Goal: Task Accomplishment & Management: Manage account settings

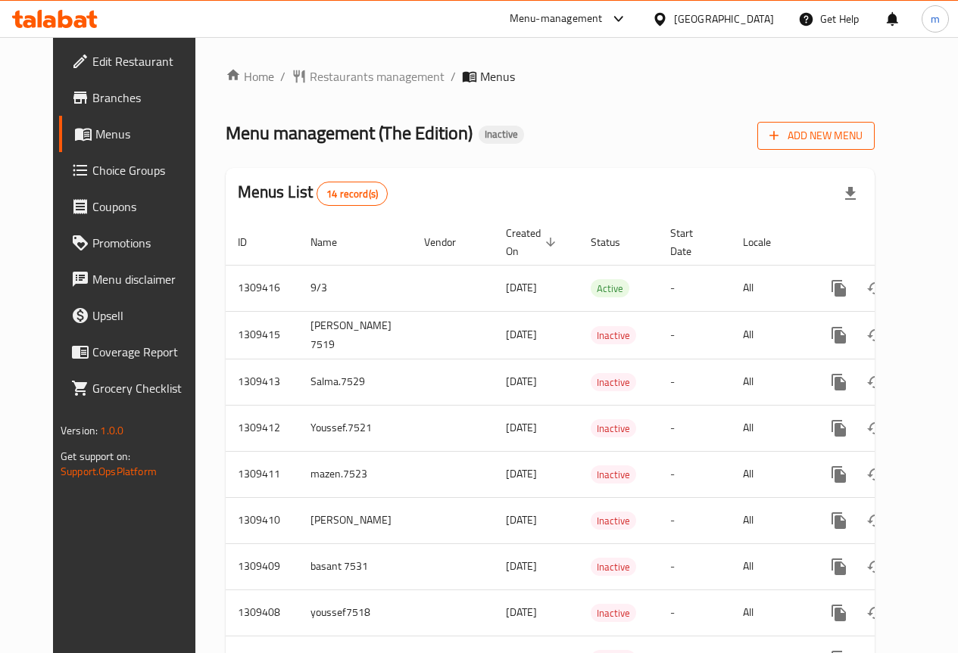
click at [847, 141] on span "Add New Menu" at bounding box center [815, 135] width 93 height 19
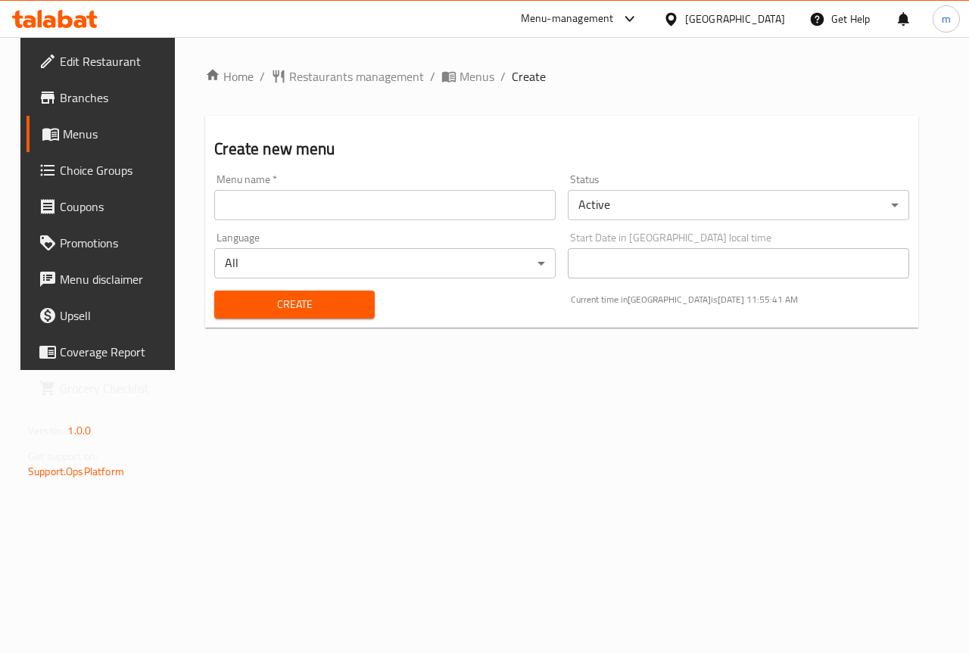
click at [253, 189] on div "Menu name   * Menu name *" at bounding box center [384, 197] width 341 height 46
click at [254, 216] on input "text" at bounding box center [384, 205] width 341 height 30
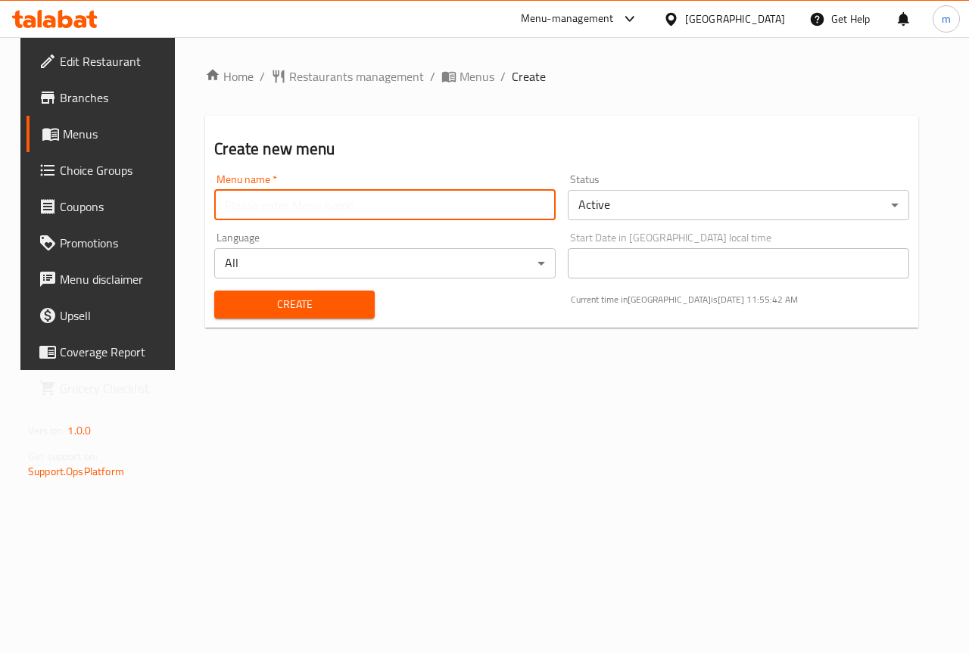
type input "mahmoud"
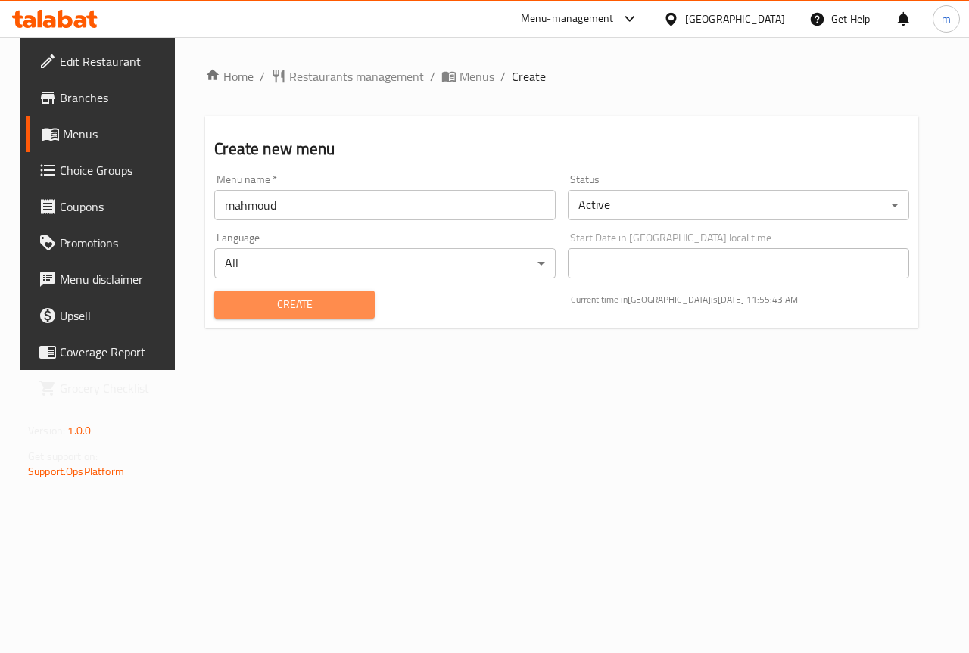
click at [270, 307] on span "Create" at bounding box center [294, 304] width 136 height 19
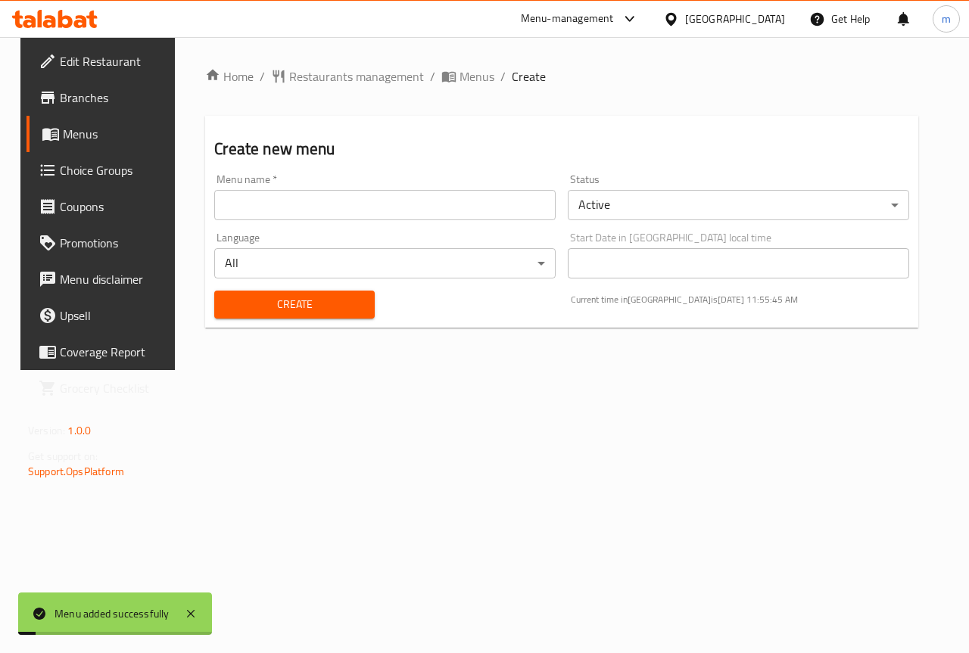
click at [88, 138] on span "Menus" at bounding box center [117, 134] width 108 height 18
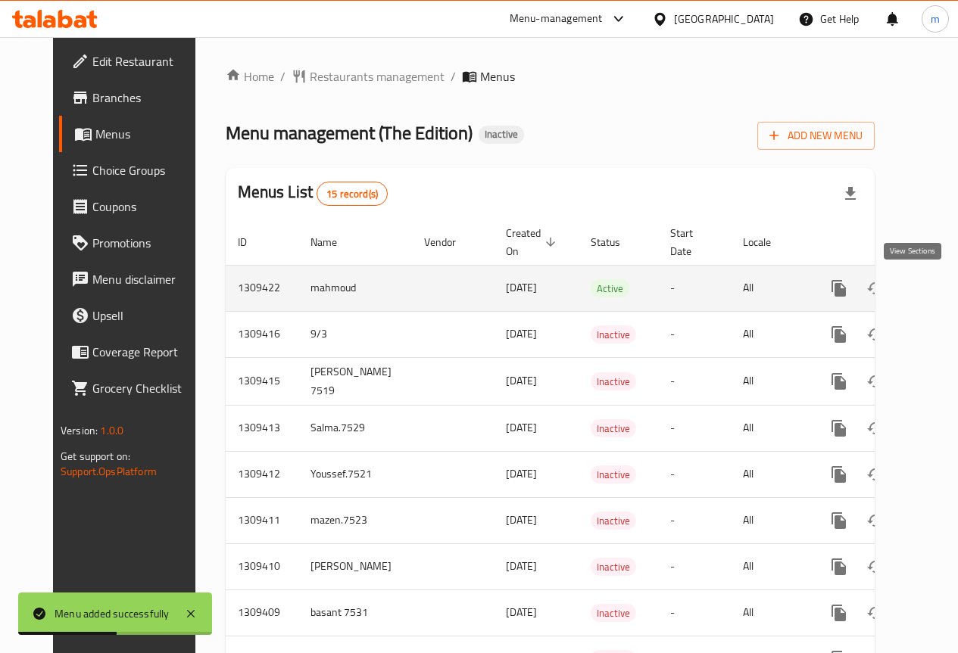
click at [939, 291] on icon "enhanced table" at bounding box center [948, 288] width 18 height 18
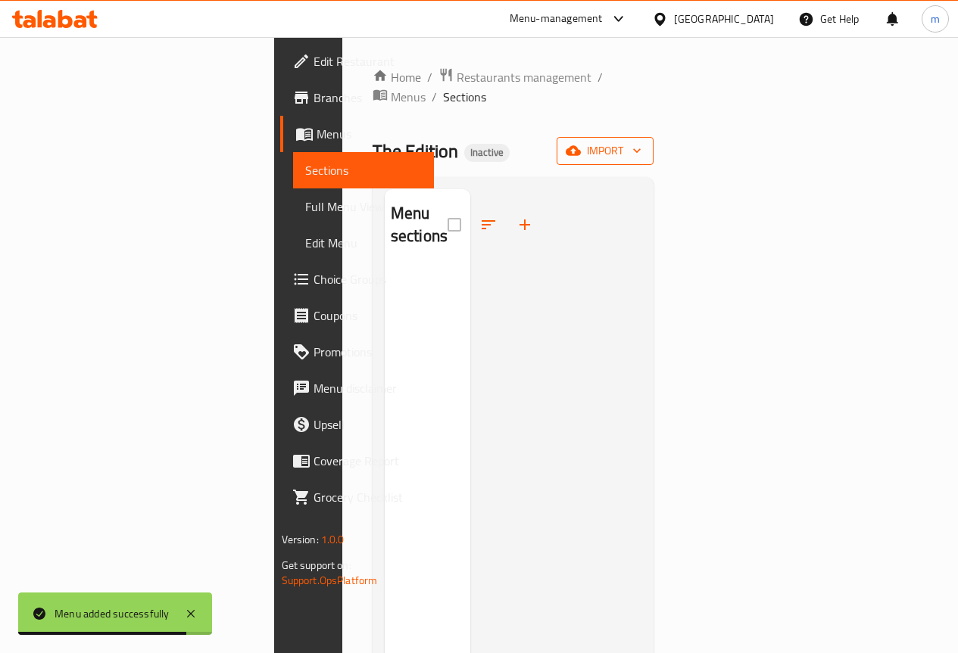
click at [653, 137] on button "import" at bounding box center [604, 151] width 97 height 28
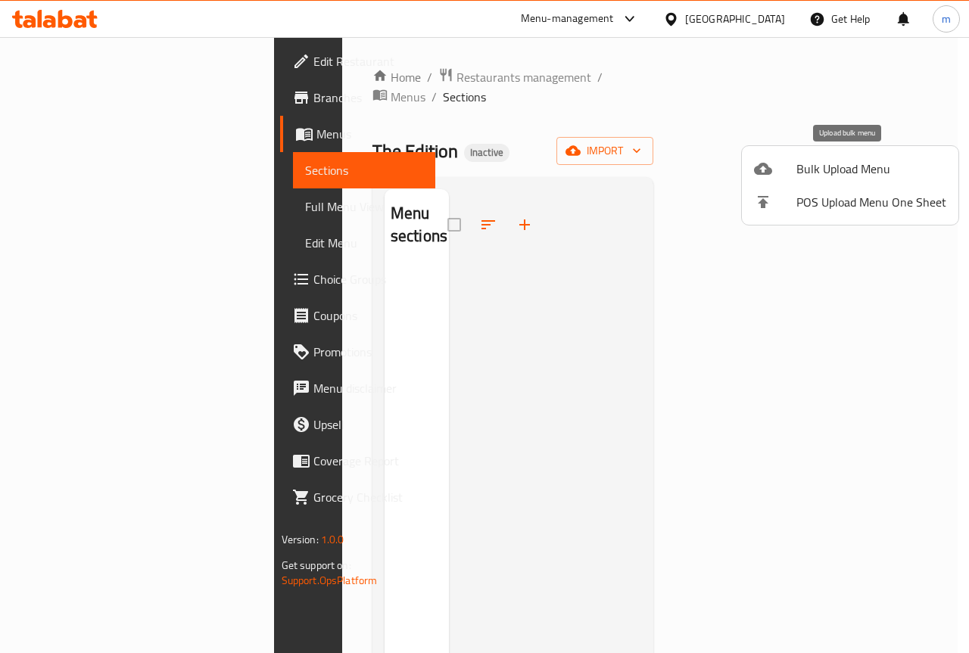
click at [818, 165] on span "Bulk Upload Menu" at bounding box center [871, 169] width 150 height 18
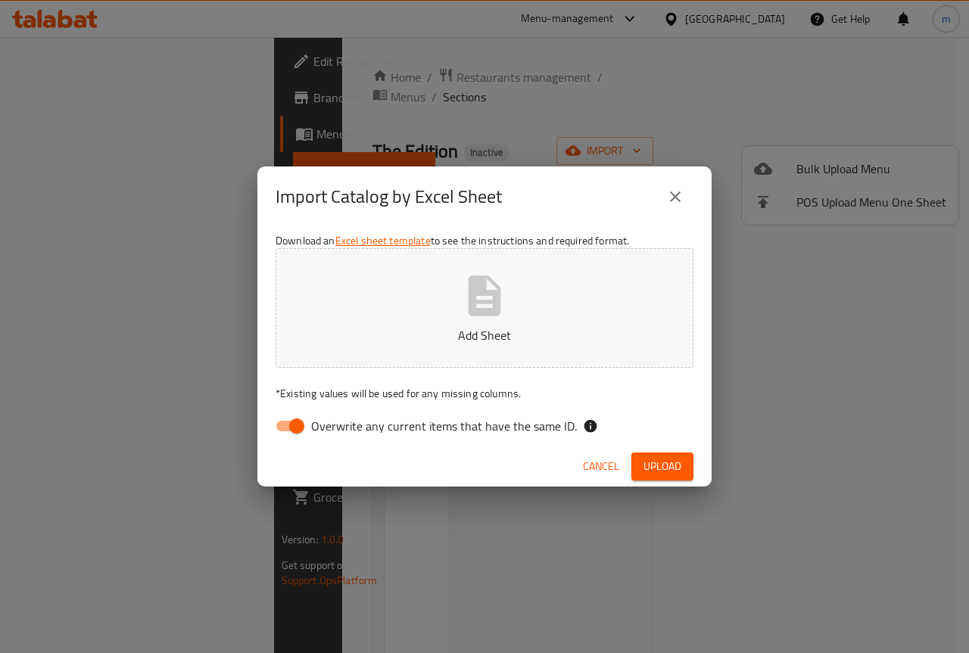
click at [295, 429] on input "Overwrite any current items that have the same ID." at bounding box center [297, 426] width 86 height 29
checkbox input "false"
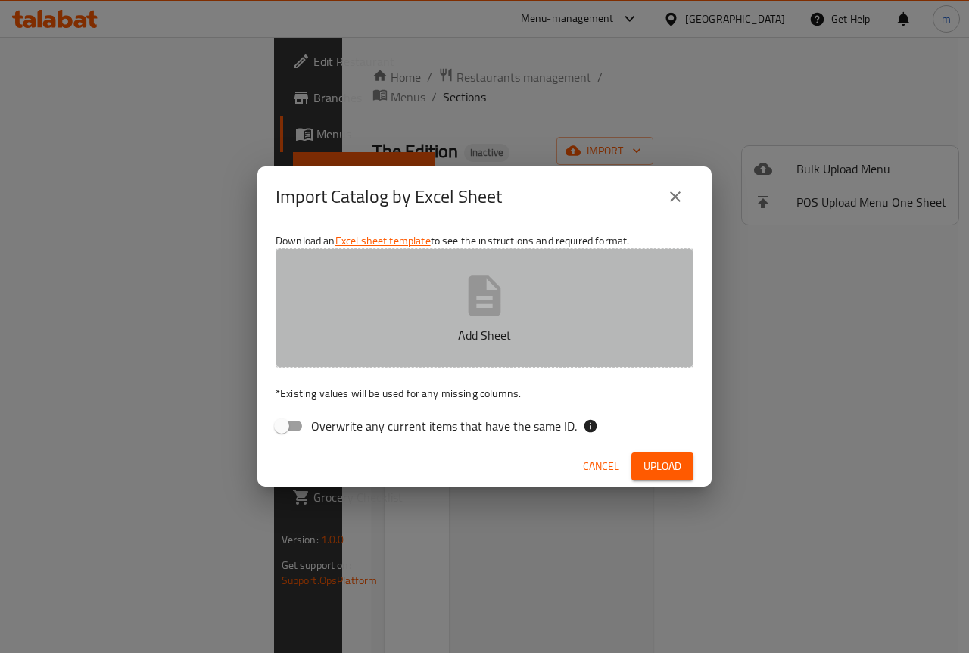
click at [440, 284] on button "Add Sheet" at bounding box center [485, 308] width 418 height 120
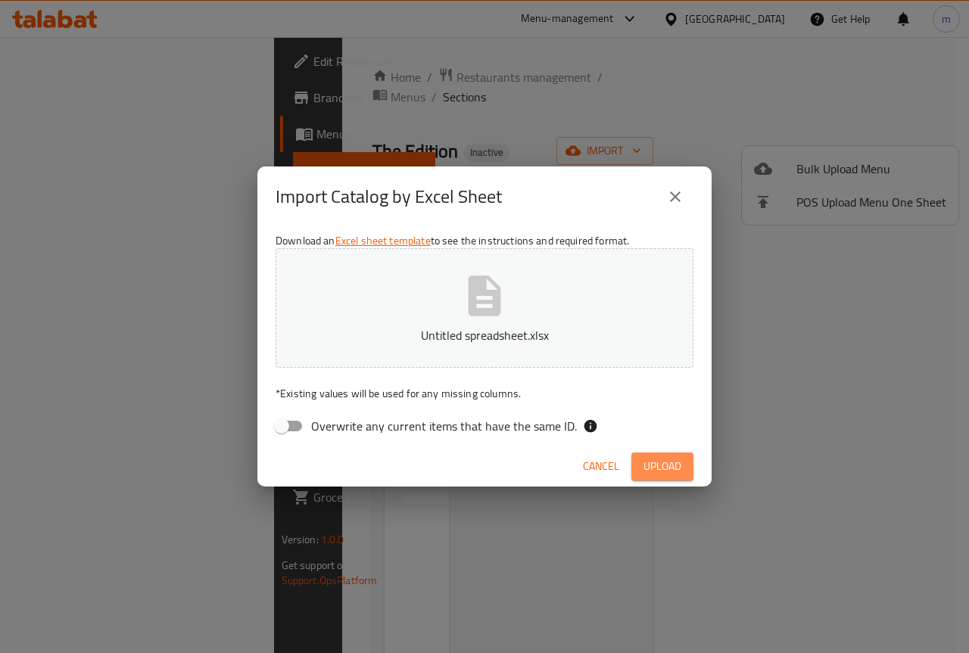
click at [652, 459] on span "Upload" at bounding box center [663, 466] width 38 height 19
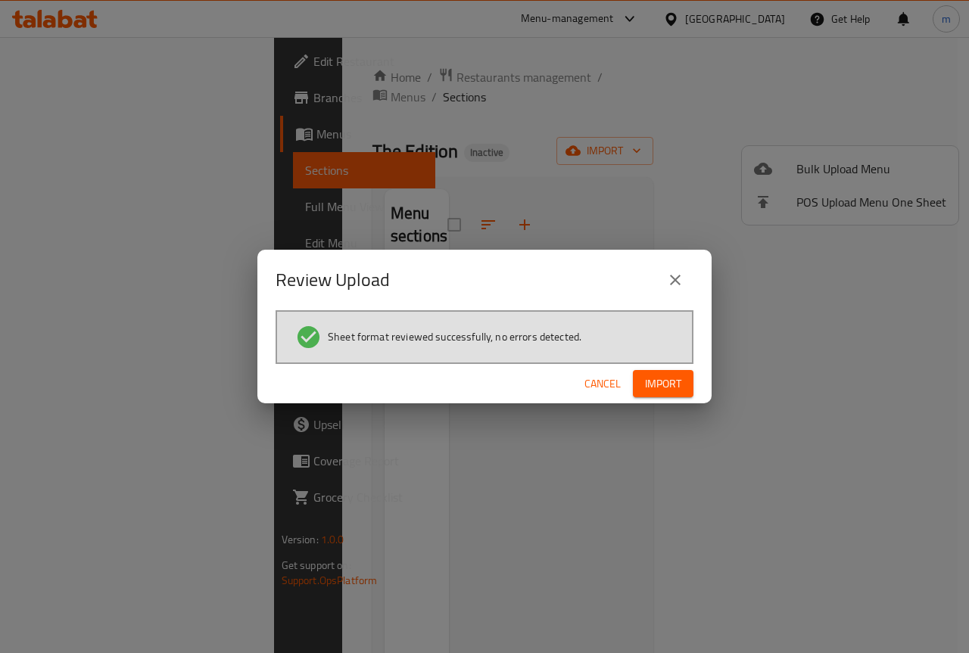
click at [650, 385] on span "Import" at bounding box center [663, 384] width 36 height 19
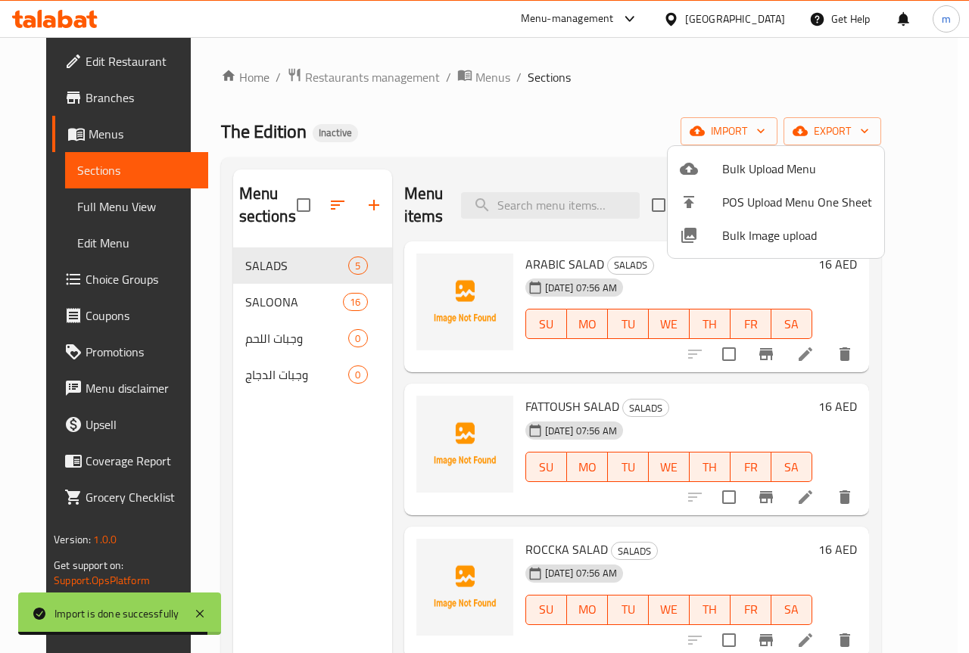
click at [90, 204] on div at bounding box center [484, 326] width 969 height 653
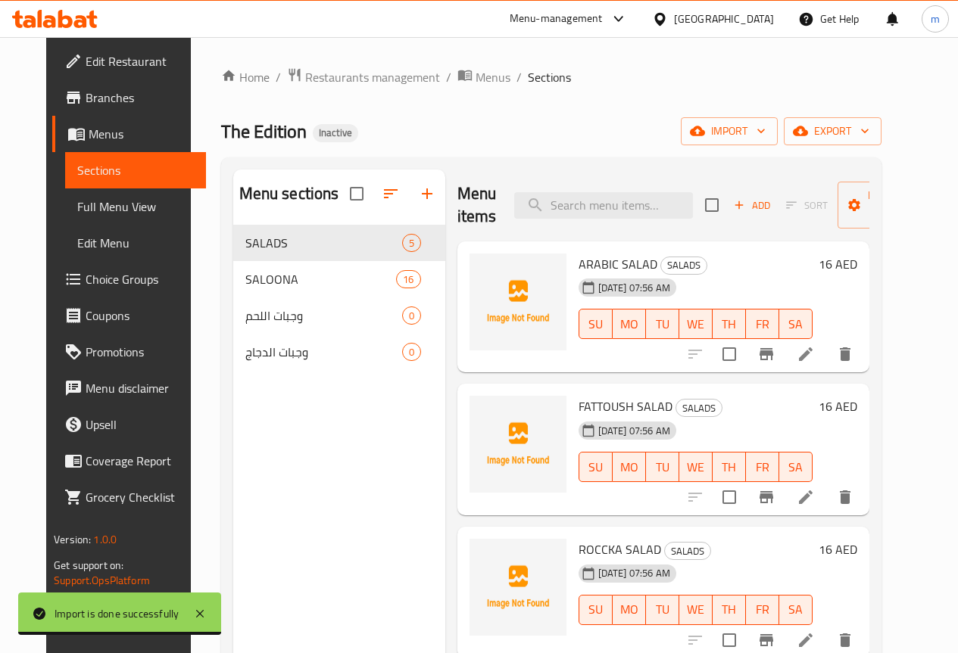
click at [90, 204] on span "Full Menu View" at bounding box center [135, 207] width 117 height 18
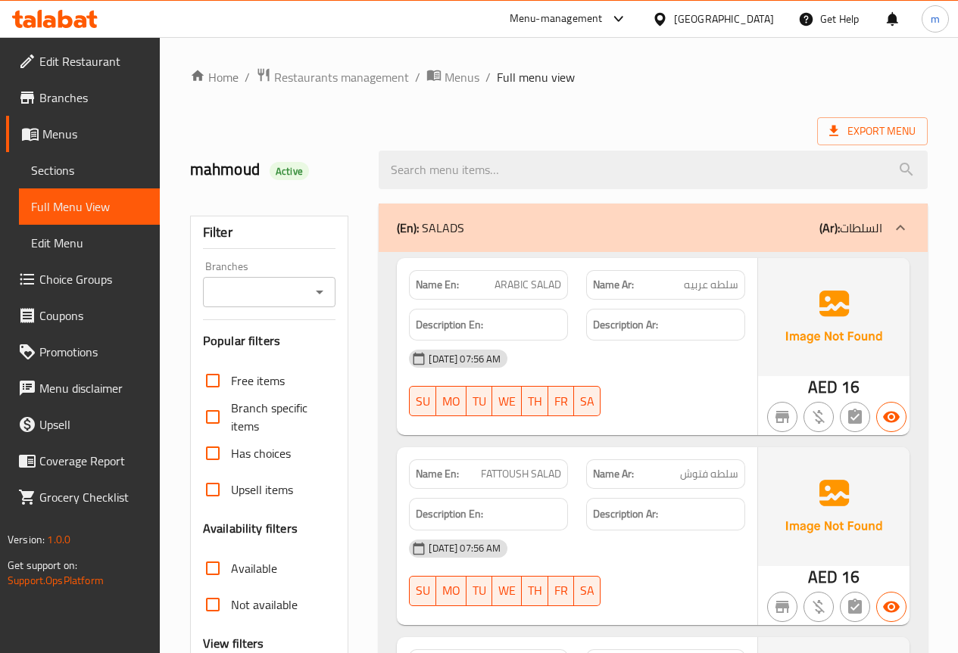
click at [594, 125] on div "Export Menu" at bounding box center [558, 131] width 737 height 28
click at [728, 83] on ol "Home / Restaurants management / Menus / Full menu view" at bounding box center [558, 77] width 737 height 20
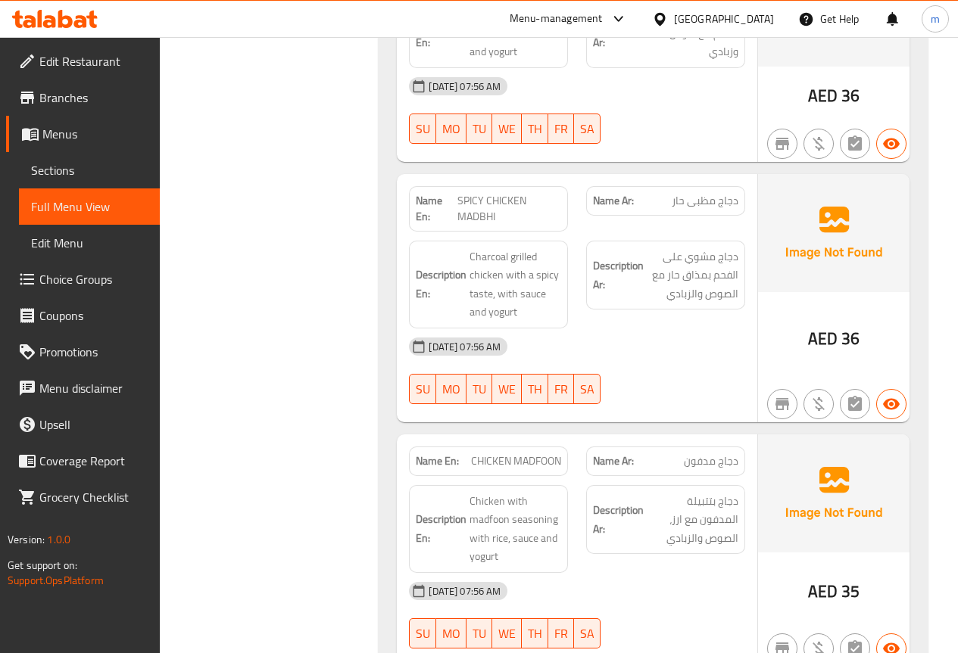
scroll to position [4611, 0]
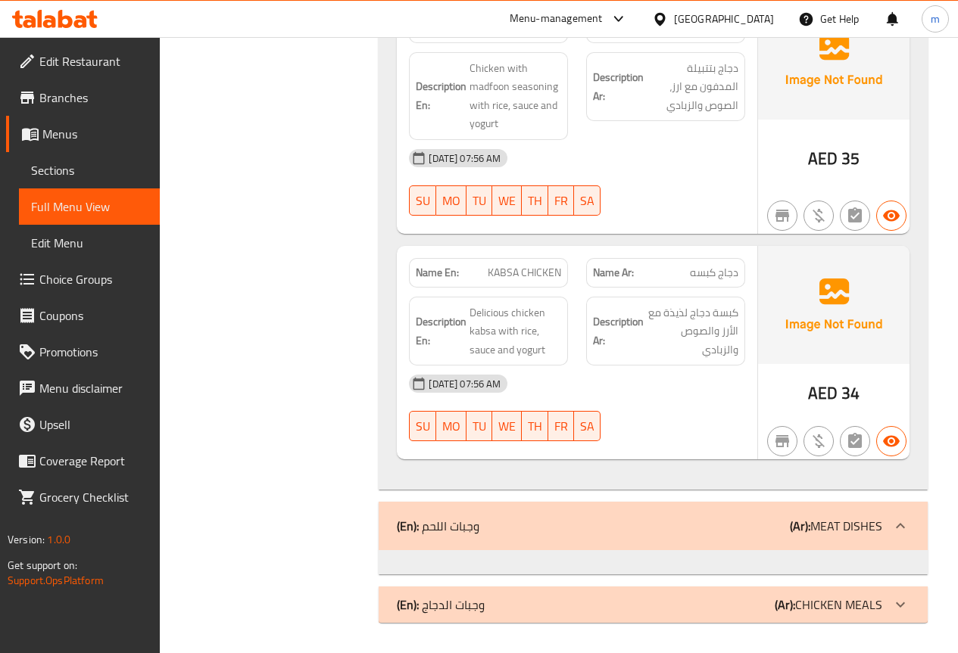
scroll to position [4574, 0]
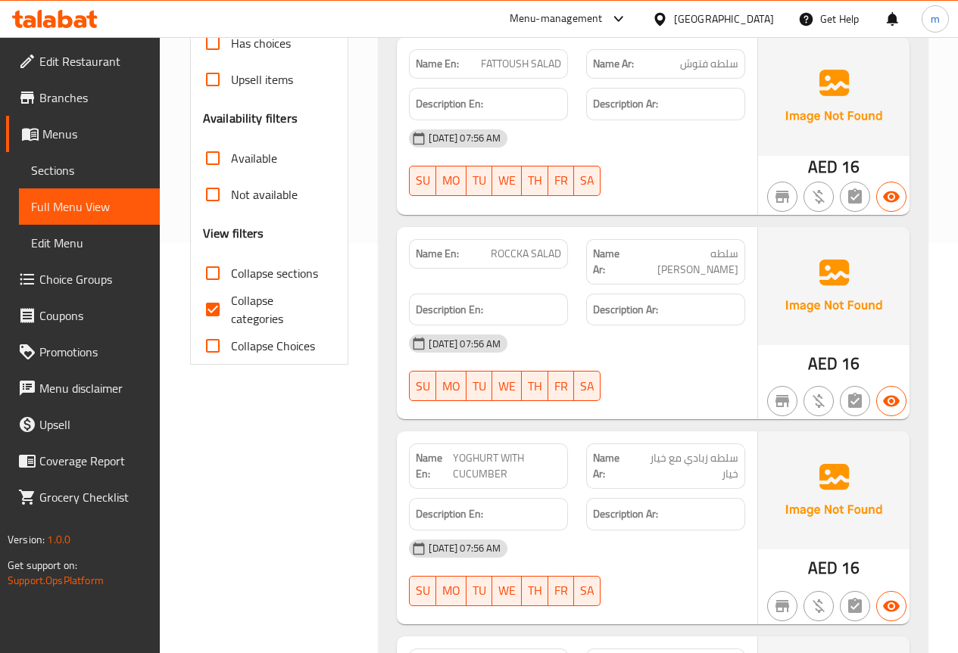
scroll to position [32, 0]
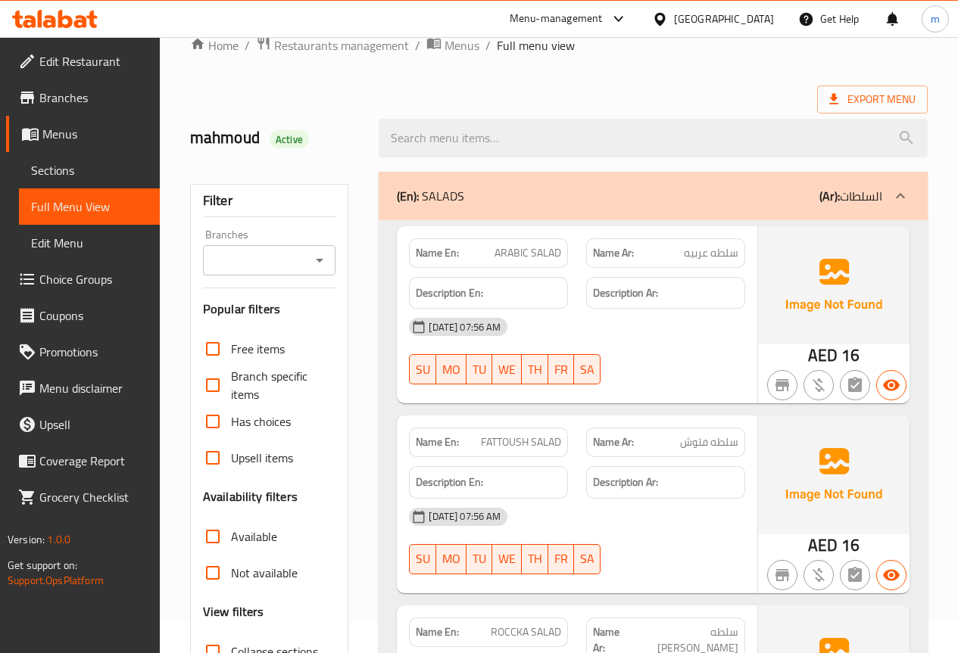
click at [95, 177] on span "Sections" at bounding box center [89, 170] width 117 height 18
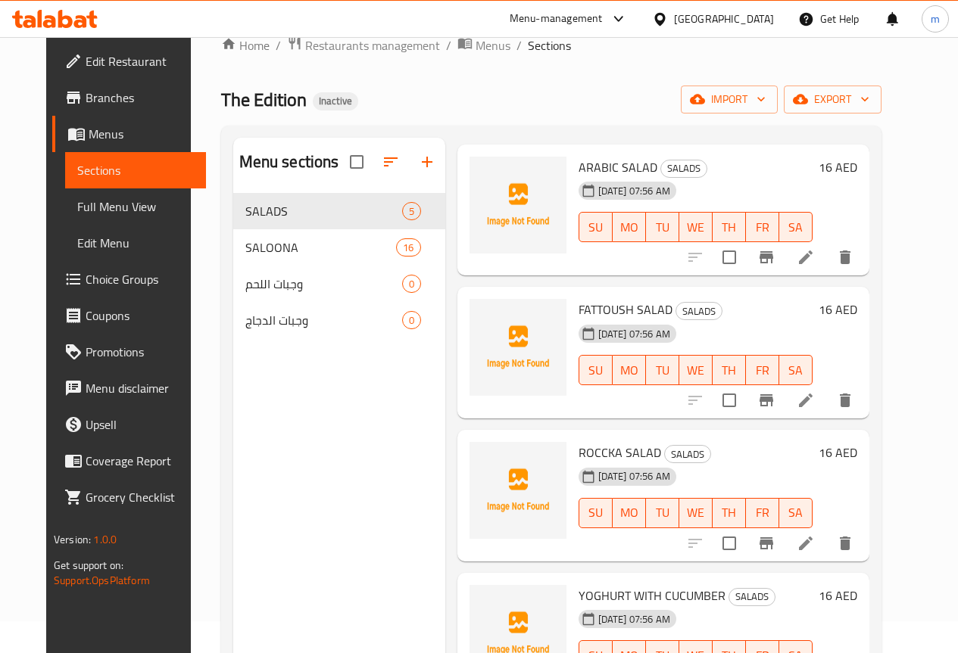
scroll to position [121, 0]
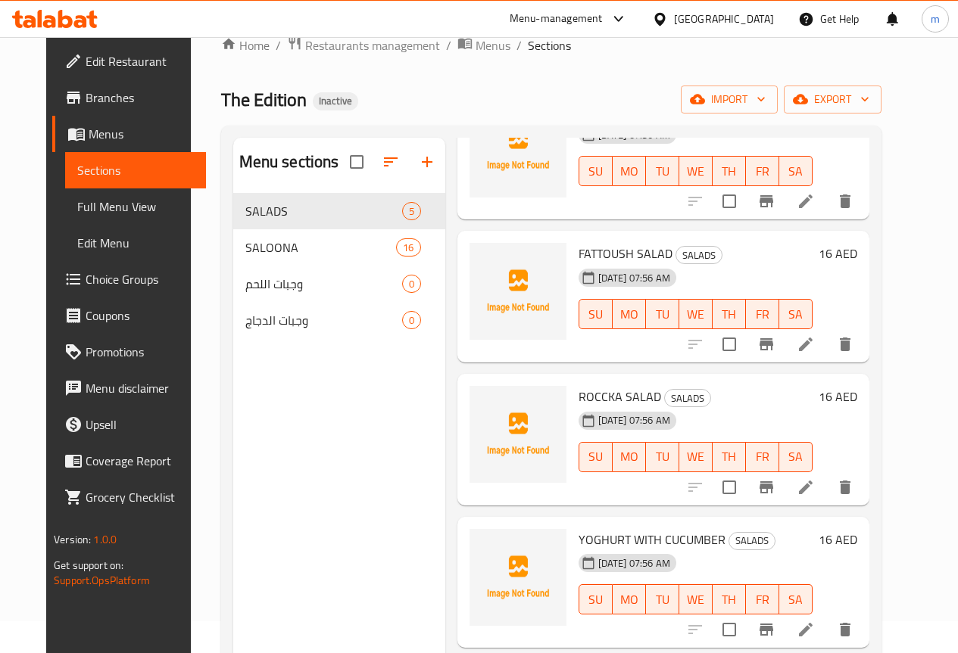
click at [98, 125] on span "Menus" at bounding box center [141, 134] width 105 height 18
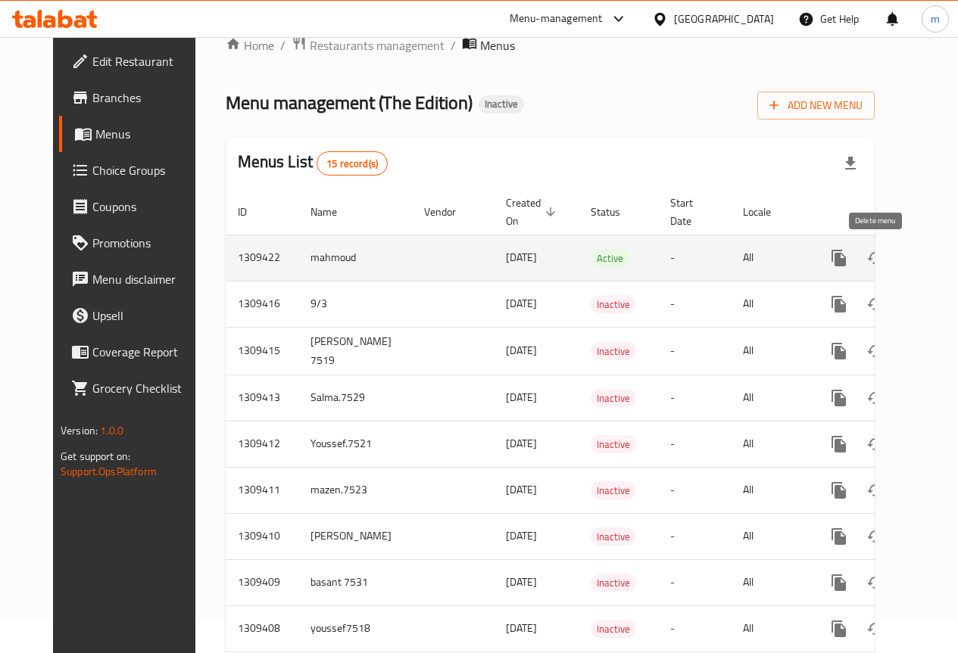
click at [906, 258] on icon "enhanced table" at bounding box center [911, 258] width 11 height 14
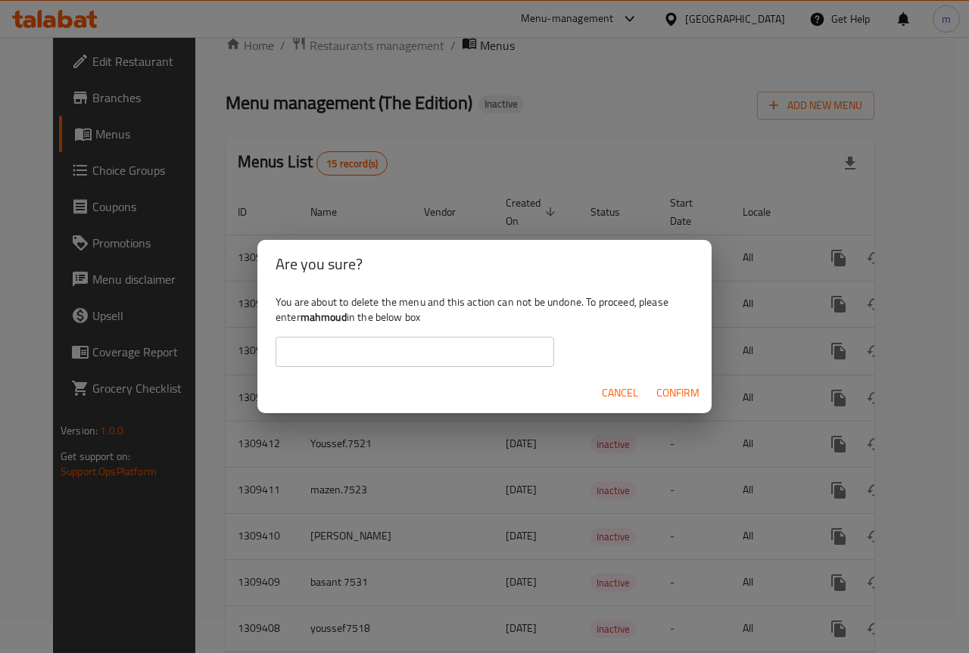
click at [488, 346] on input "text" at bounding box center [415, 352] width 279 height 30
type input "mahmoud"
click at [689, 394] on span "Confirm" at bounding box center [677, 393] width 43 height 19
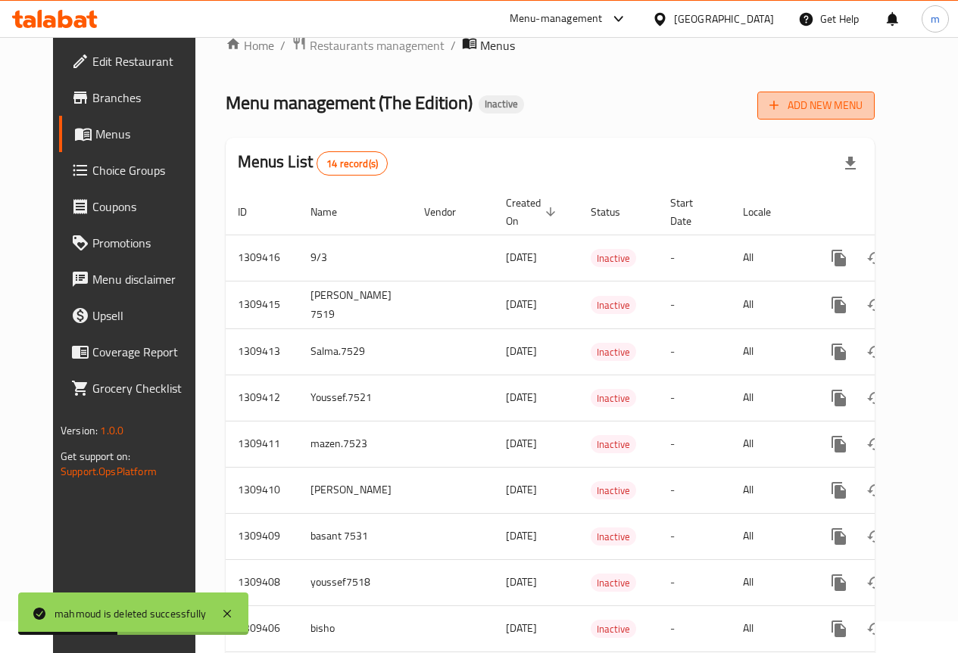
click at [862, 107] on span "Add New Menu" at bounding box center [815, 105] width 93 height 19
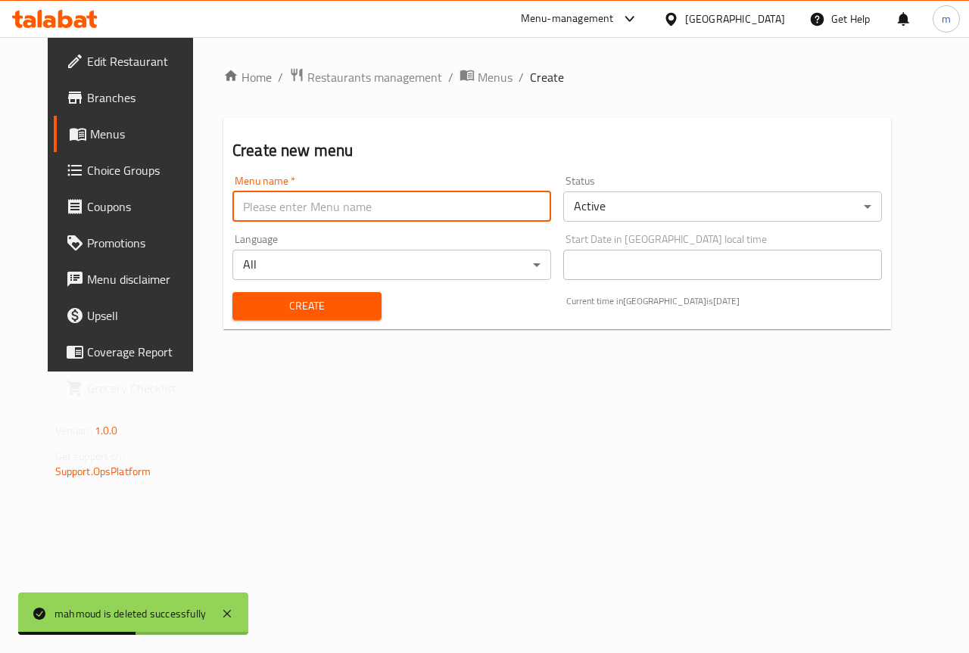
click at [441, 220] on input "text" at bounding box center [391, 207] width 319 height 30
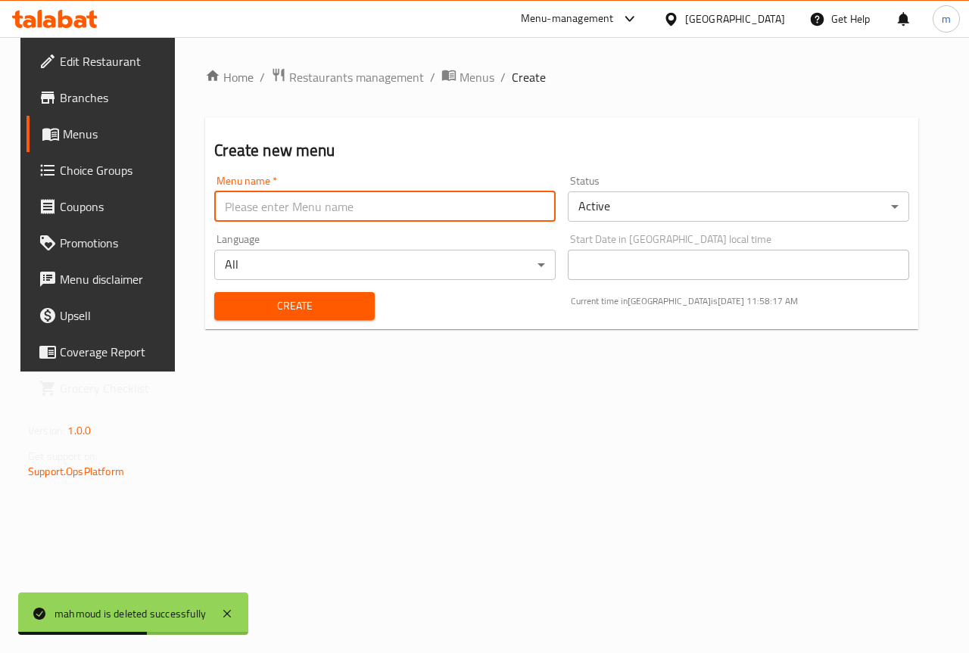
type input "mahmoud"
click at [307, 302] on span "Create" at bounding box center [294, 306] width 136 height 19
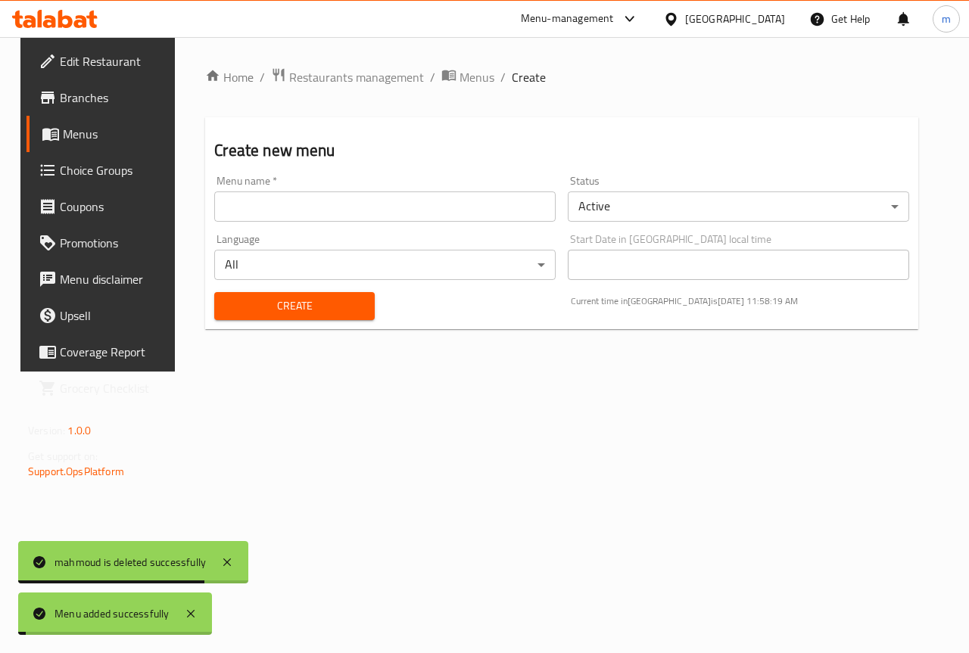
click at [296, 226] on div "Menu name   * Menu name *" at bounding box center [385, 199] width 354 height 58
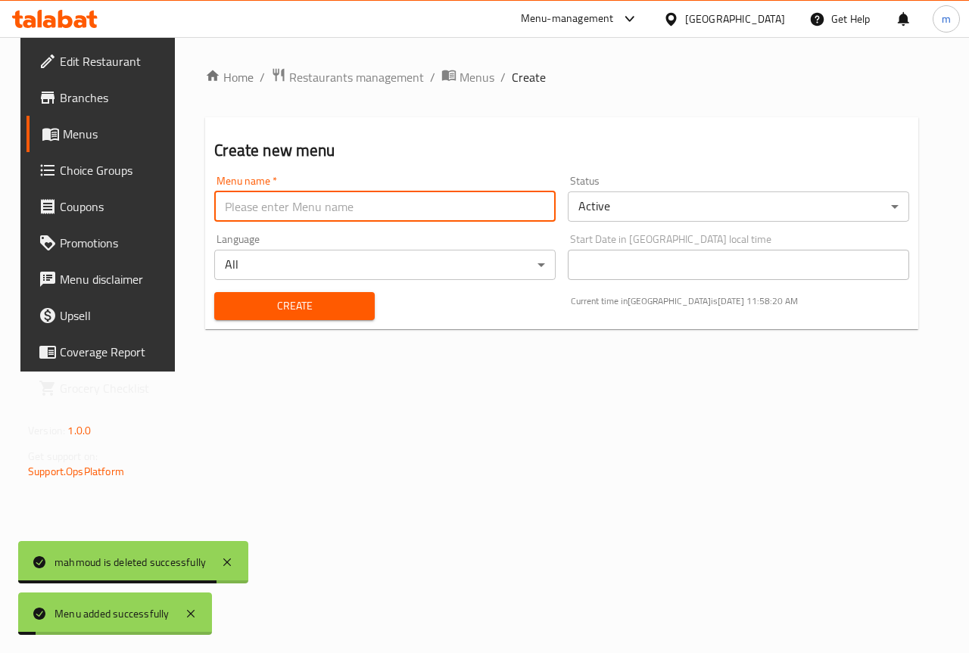
click at [296, 217] on input "text" at bounding box center [384, 207] width 341 height 30
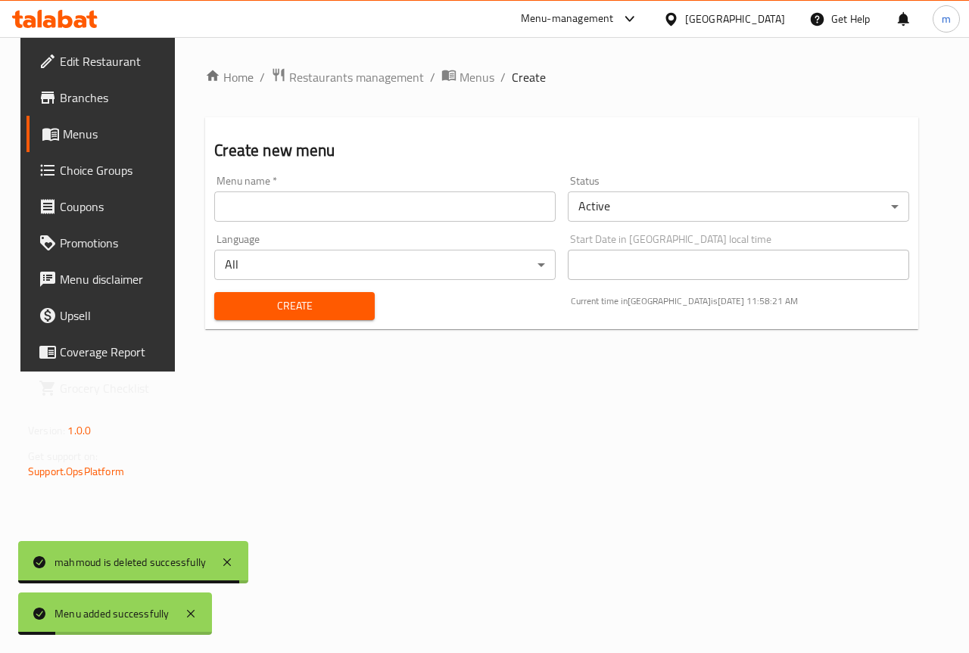
click at [304, 123] on div "Create new menu Menu name   * Menu name * Status Active ​ Language All ​ Start …" at bounding box center [561, 223] width 713 height 212
click at [95, 126] on span "Menus" at bounding box center [117, 134] width 108 height 18
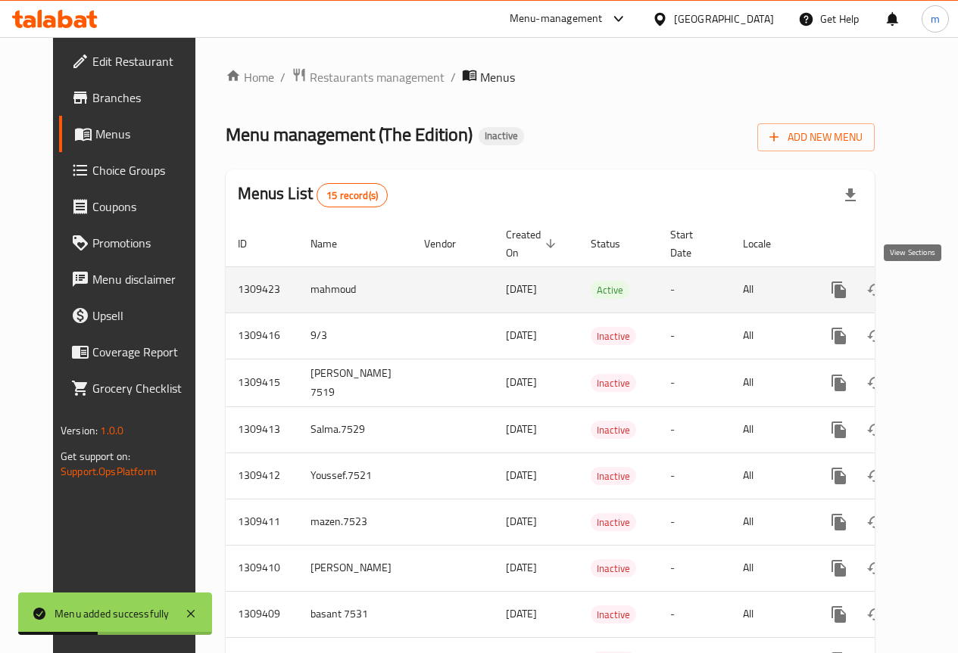
click at [930, 293] on link "enhanced table" at bounding box center [948, 290] width 36 height 36
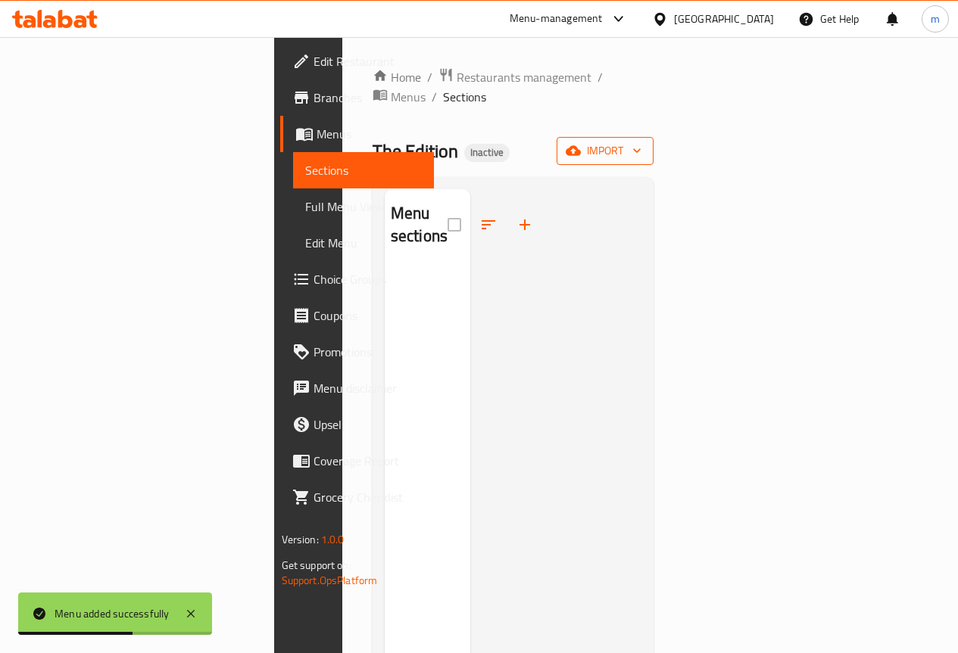
click at [644, 143] on icon "button" at bounding box center [636, 150] width 15 height 15
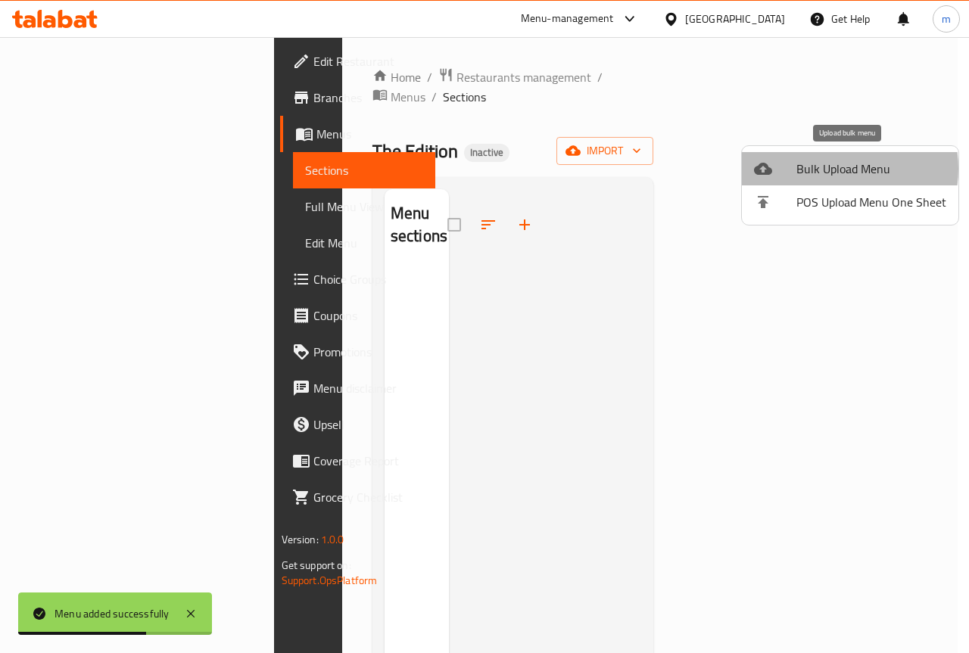
click at [831, 169] on span "Bulk Upload Menu" at bounding box center [871, 169] width 150 height 18
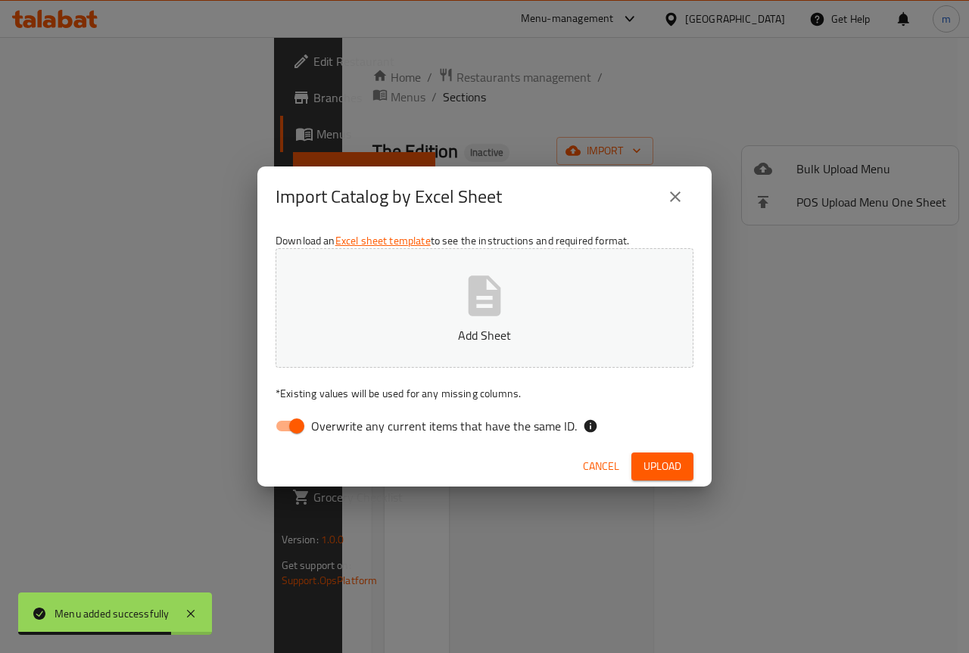
click at [286, 422] on input "Overwrite any current items that have the same ID." at bounding box center [297, 426] width 86 height 29
checkbox input "false"
click at [412, 295] on button "Add Sheet" at bounding box center [485, 308] width 418 height 120
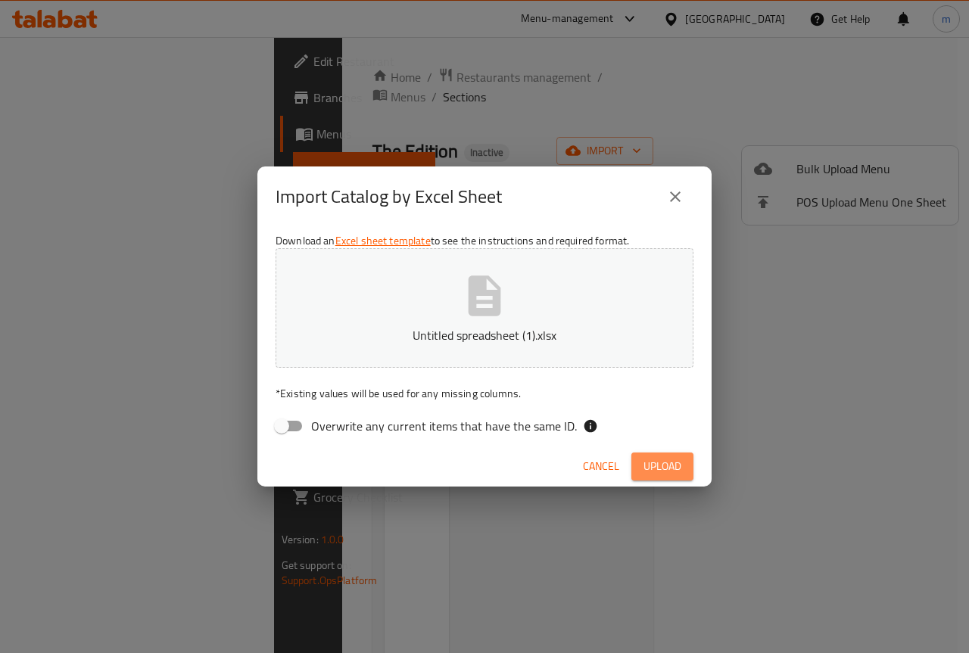
click at [669, 466] on span "Upload" at bounding box center [663, 466] width 38 height 19
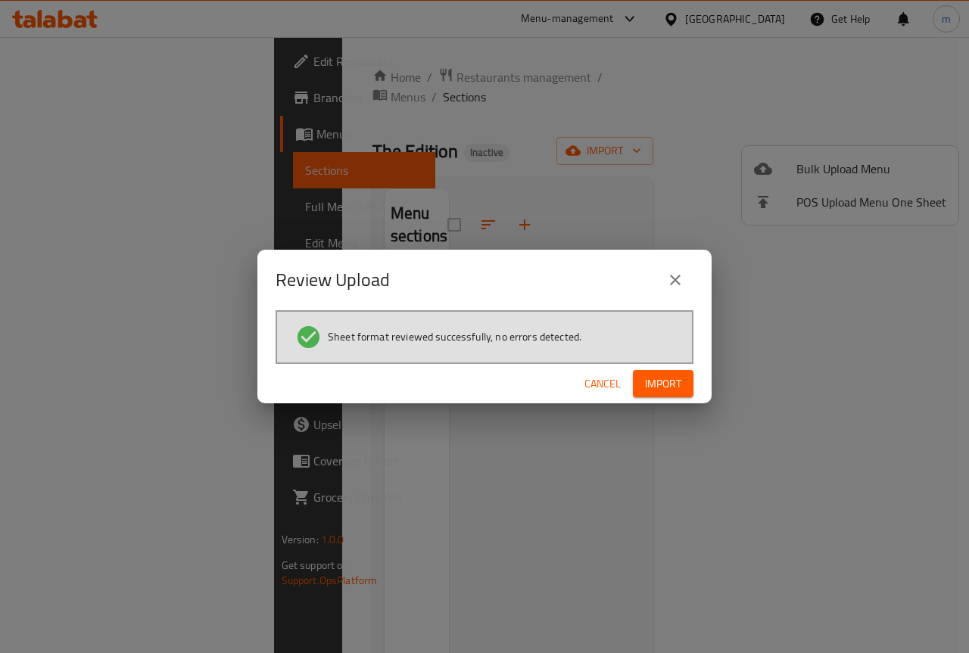
click at [659, 378] on span "Import" at bounding box center [663, 384] width 36 height 19
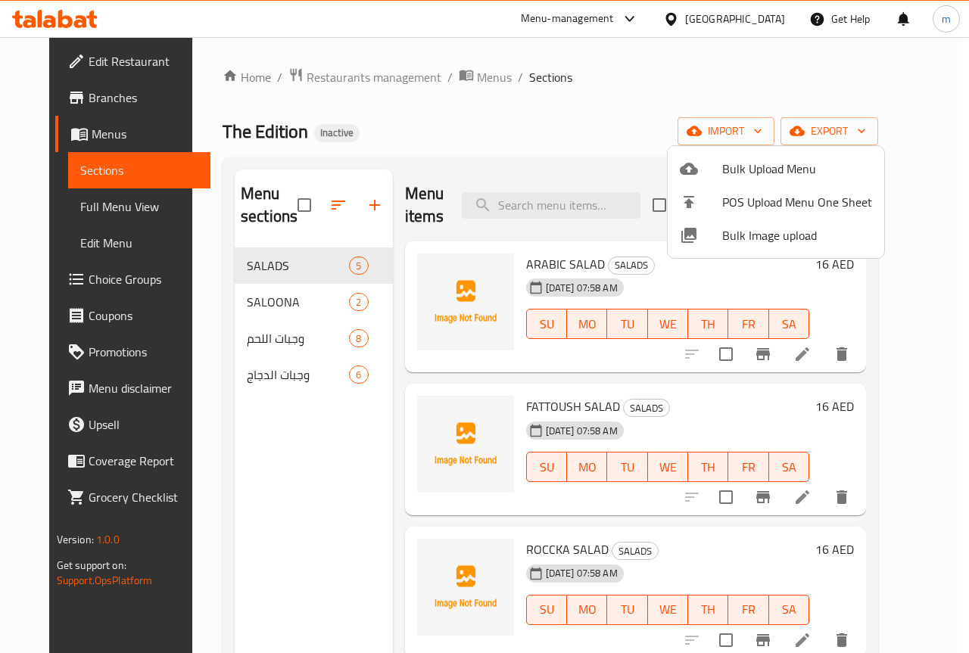
click at [267, 433] on div at bounding box center [484, 326] width 969 height 653
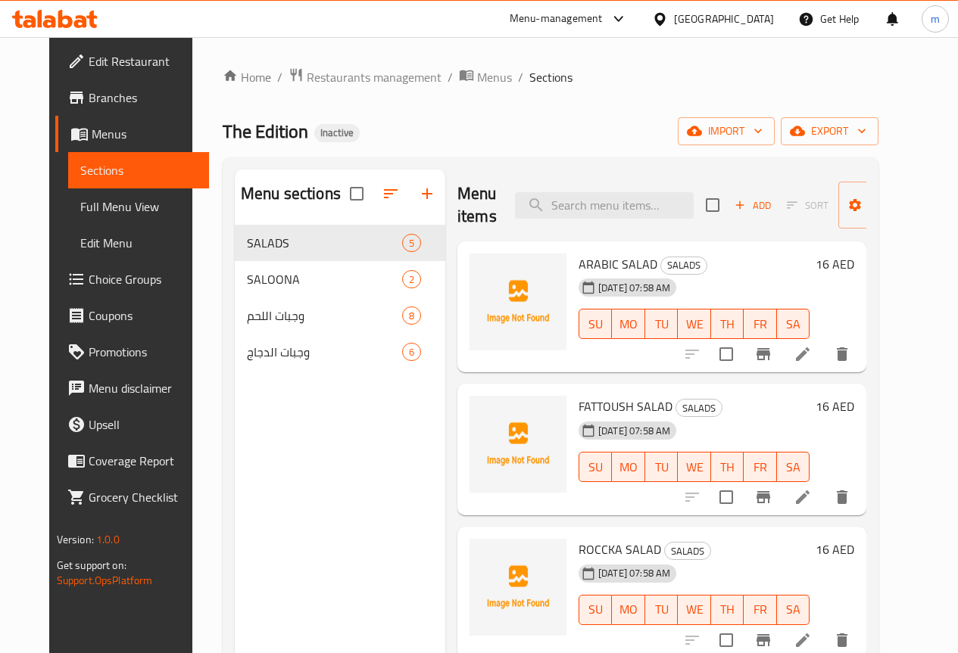
click at [103, 126] on span "Menus" at bounding box center [144, 134] width 105 height 18
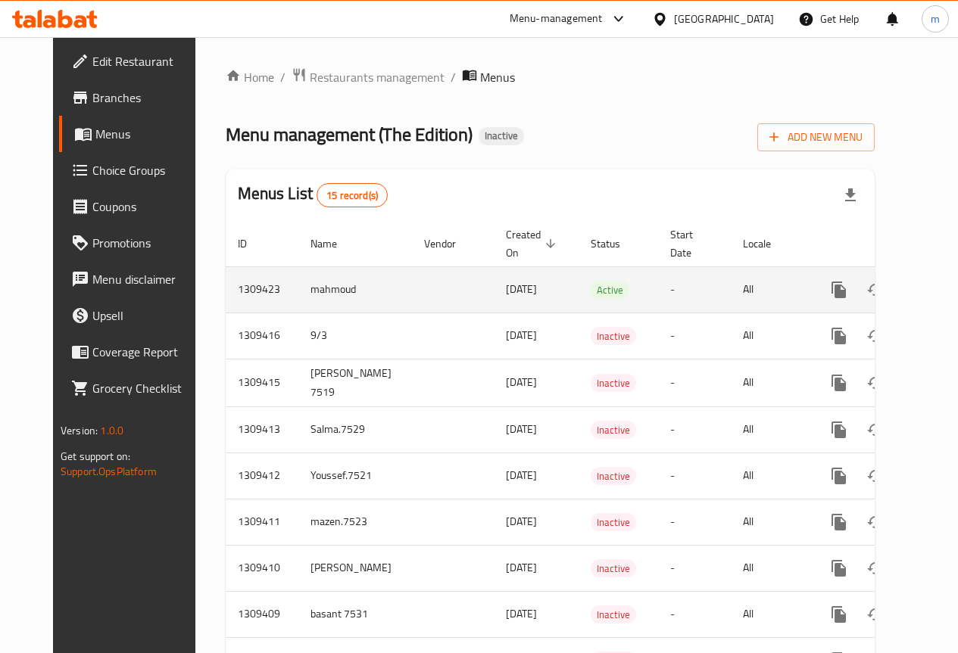
click at [902, 297] on icon "enhanced table" at bounding box center [911, 290] width 18 height 18
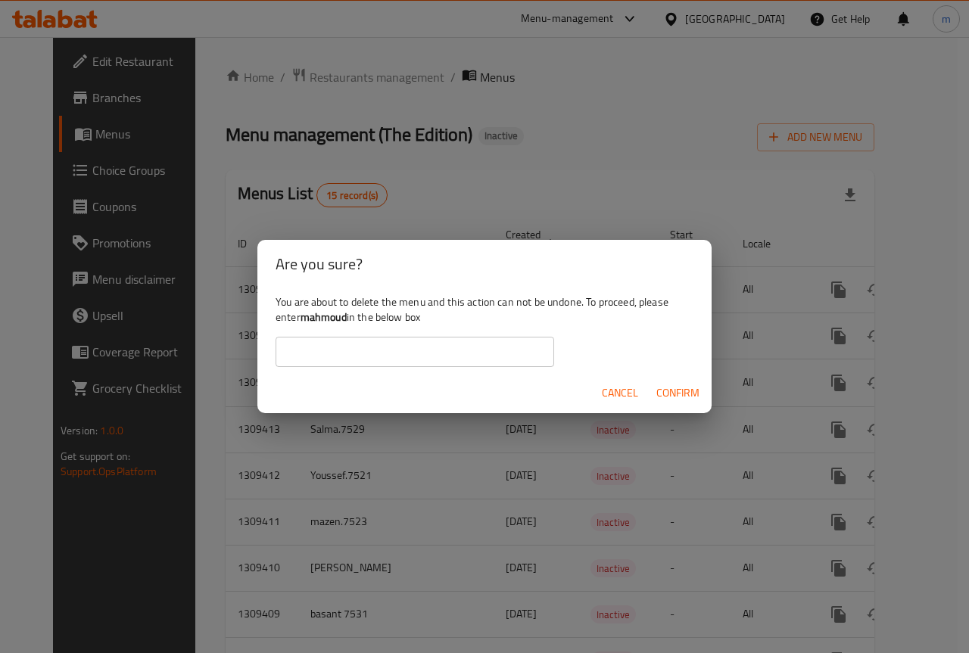
click at [444, 343] on input "text" at bounding box center [415, 352] width 279 height 30
click at [586, 310] on div "You are about to delete the menu and this action can not be undone. To proceed,…" at bounding box center [484, 330] width 454 height 85
click at [619, 388] on span "Cancel" at bounding box center [620, 393] width 36 height 19
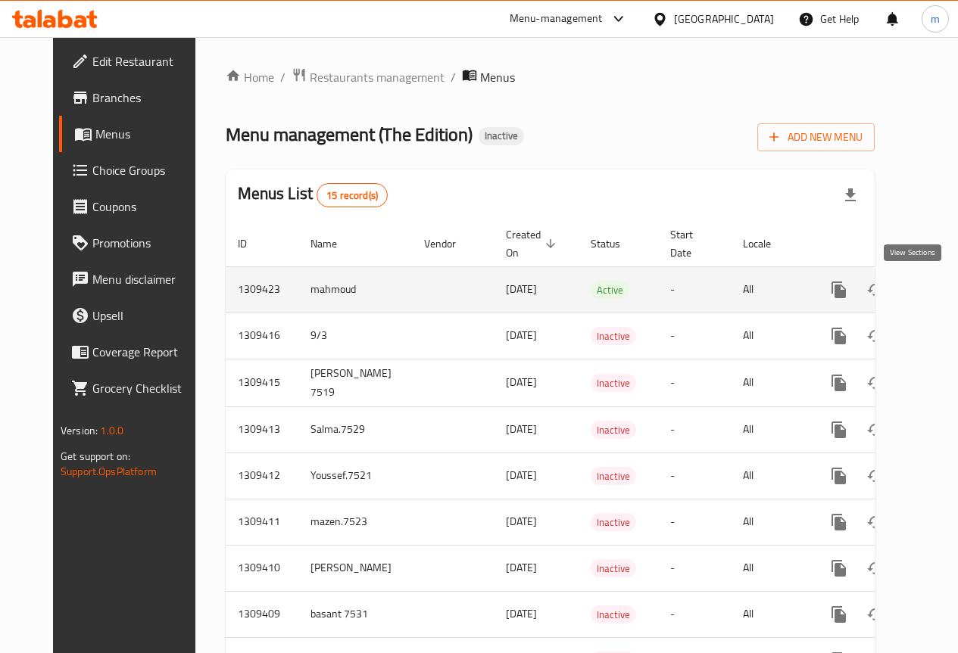
click at [939, 289] on icon "enhanced table" at bounding box center [948, 290] width 18 height 18
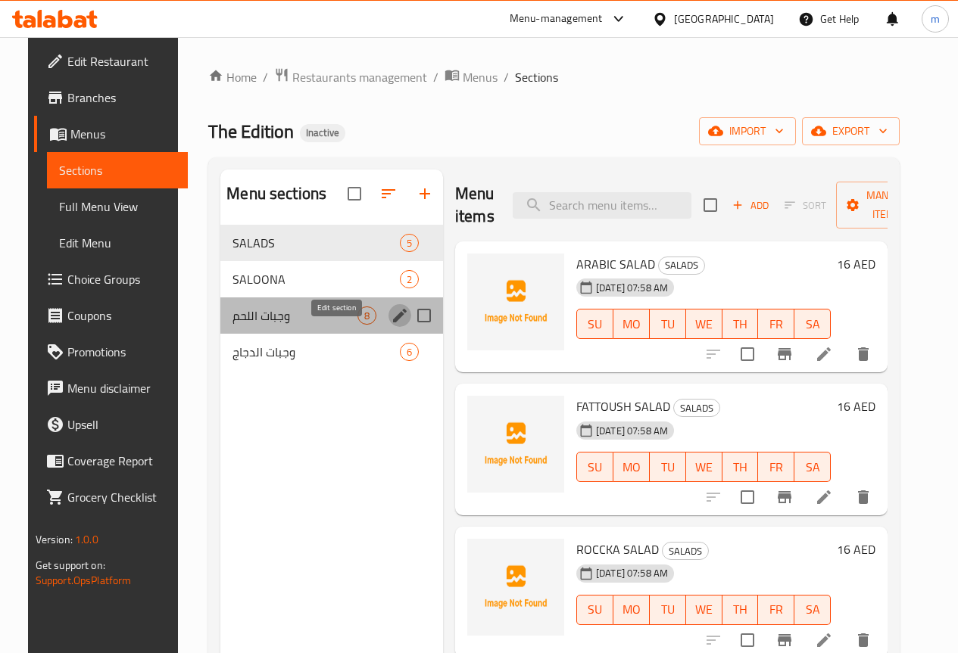
click at [391, 325] on icon "edit" at bounding box center [400, 316] width 18 height 18
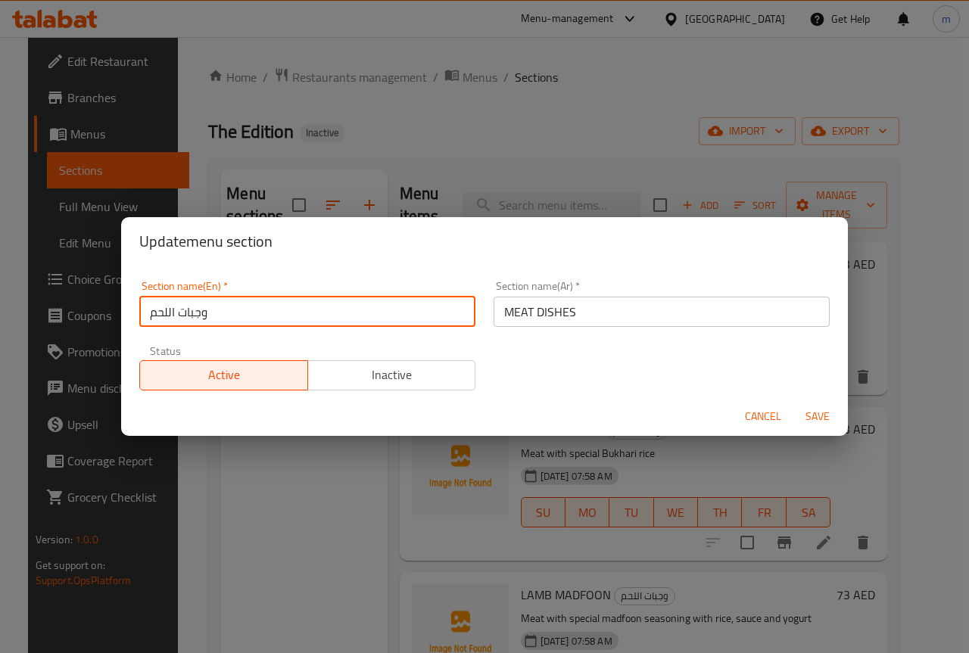
click at [324, 316] on input "وجبات اللحم" at bounding box center [307, 312] width 336 height 30
click at [477, 313] on div "Section name(En)   * وجبات اللحم Section name(En) *" at bounding box center [307, 304] width 354 height 64
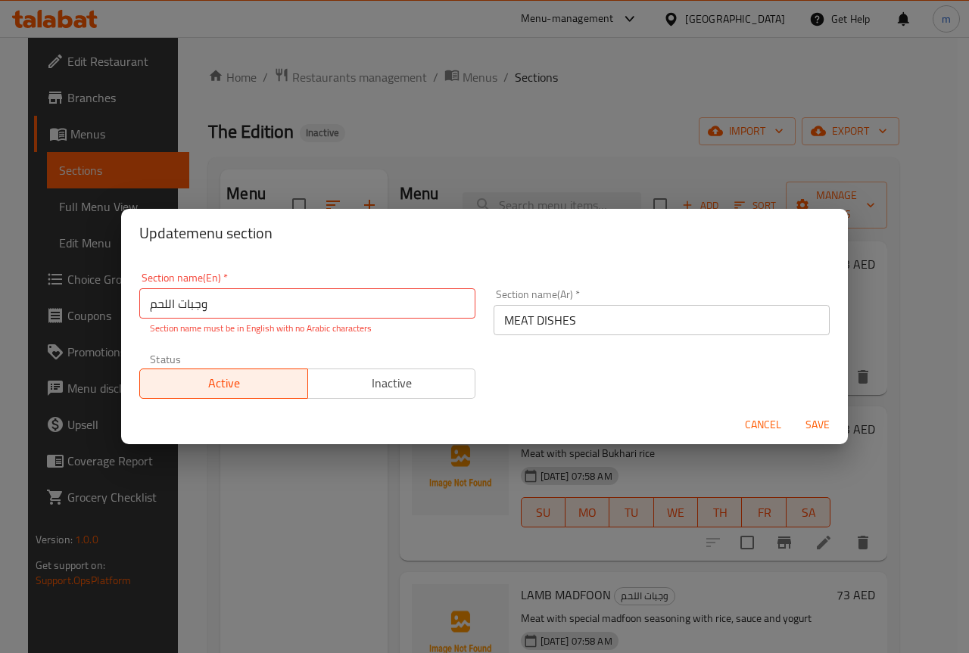
click at [523, 313] on input "MEAT DISHES" at bounding box center [662, 320] width 336 height 30
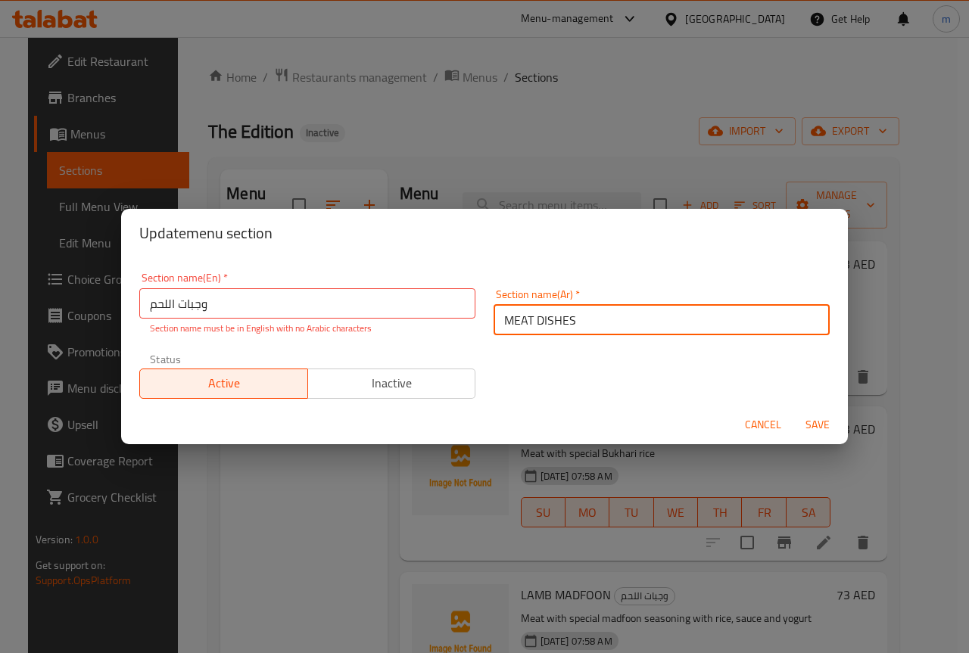
click at [523, 313] on input "MEAT DISHES" at bounding box center [662, 320] width 336 height 30
click at [410, 312] on input "وجبات اللحم" at bounding box center [307, 303] width 336 height 30
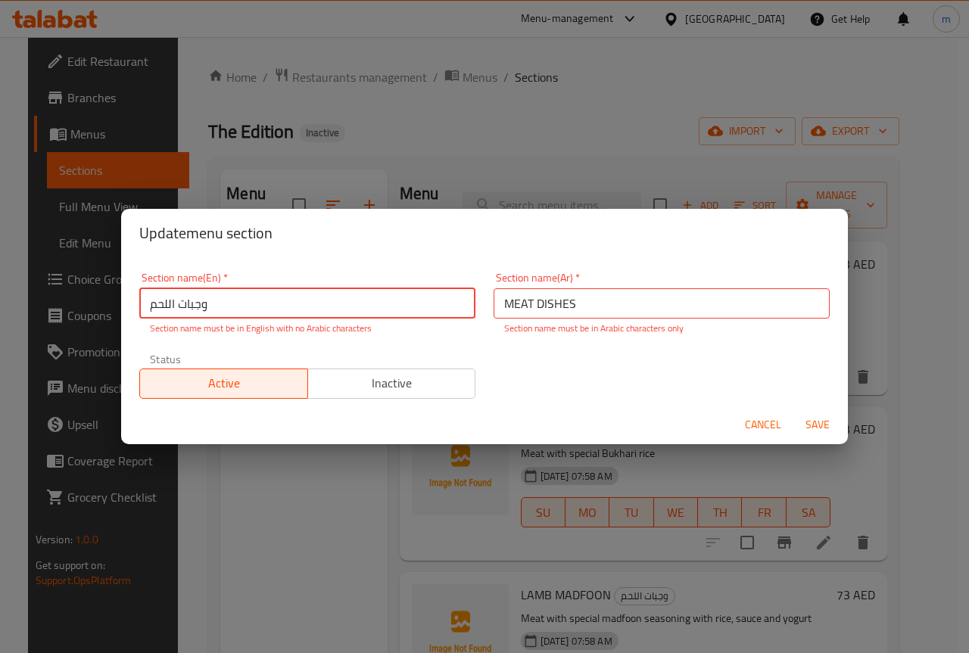
click at [410, 312] on input "وجبات اللحم" at bounding box center [307, 303] width 336 height 30
paste input "MEAT DISHES"
type input "MEAT DISHES"
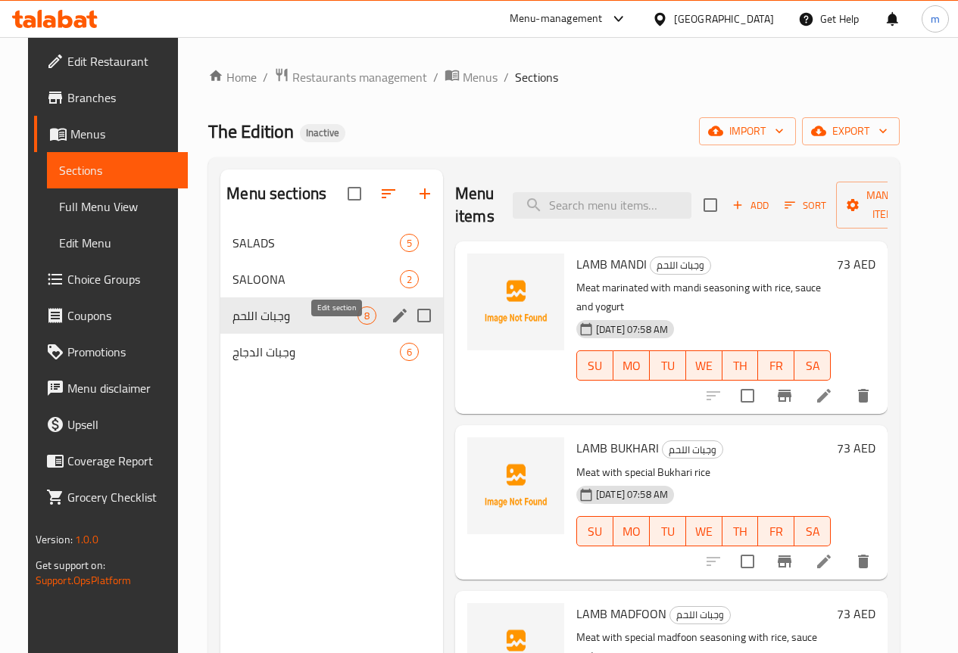
click at [391, 325] on icon "edit" at bounding box center [400, 316] width 18 height 18
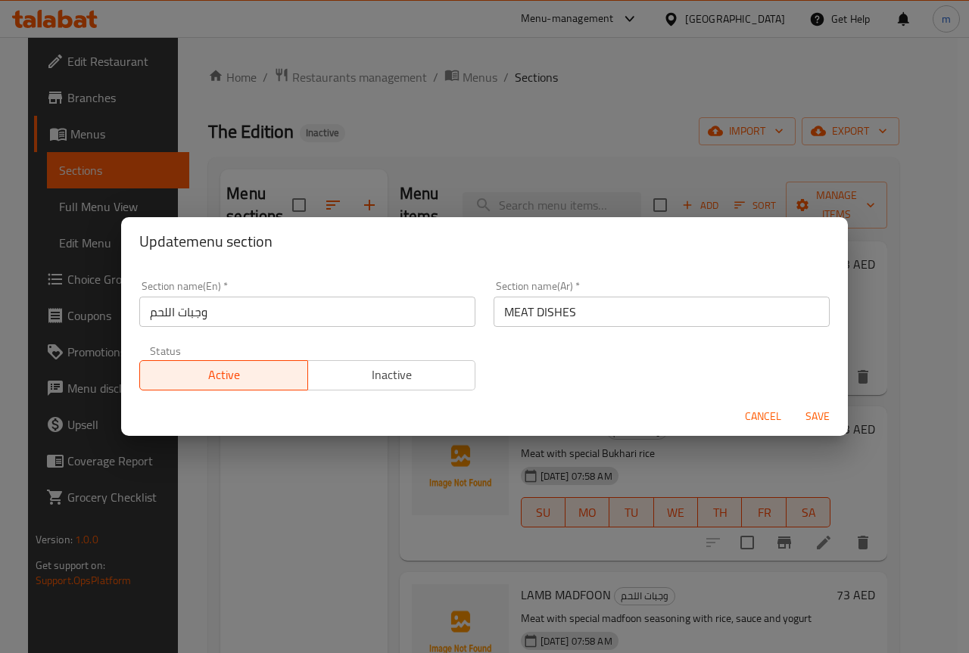
click at [383, 321] on input "وجبات اللحم" at bounding box center [307, 312] width 336 height 30
click at [565, 307] on input "MEAT DISHES" at bounding box center [662, 312] width 336 height 30
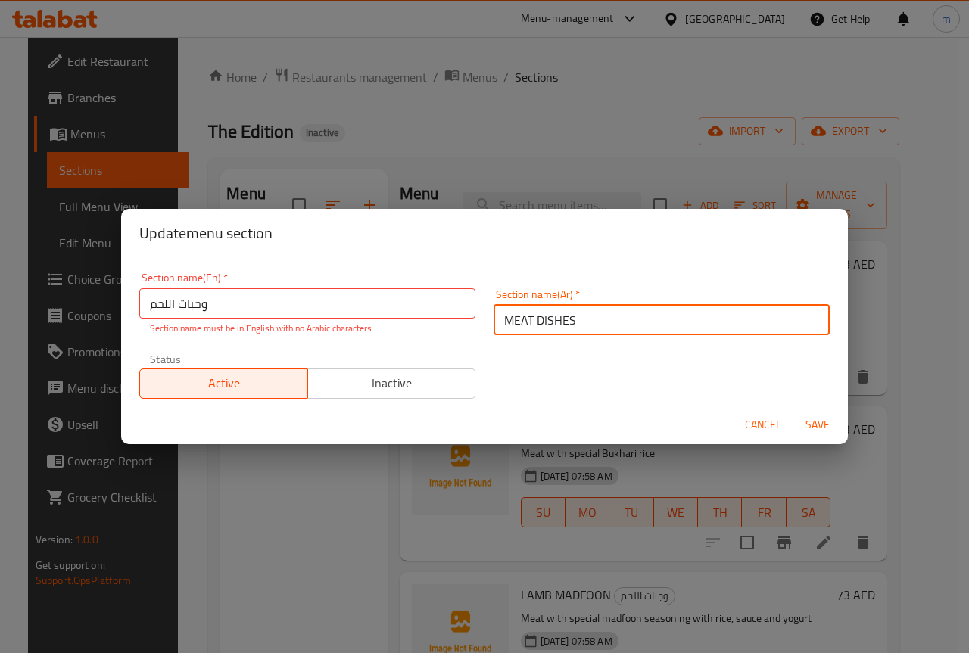
click at [565, 307] on input "MEAT DISHES" at bounding box center [662, 320] width 336 height 30
click at [348, 312] on input "وجبات اللحم" at bounding box center [307, 303] width 336 height 30
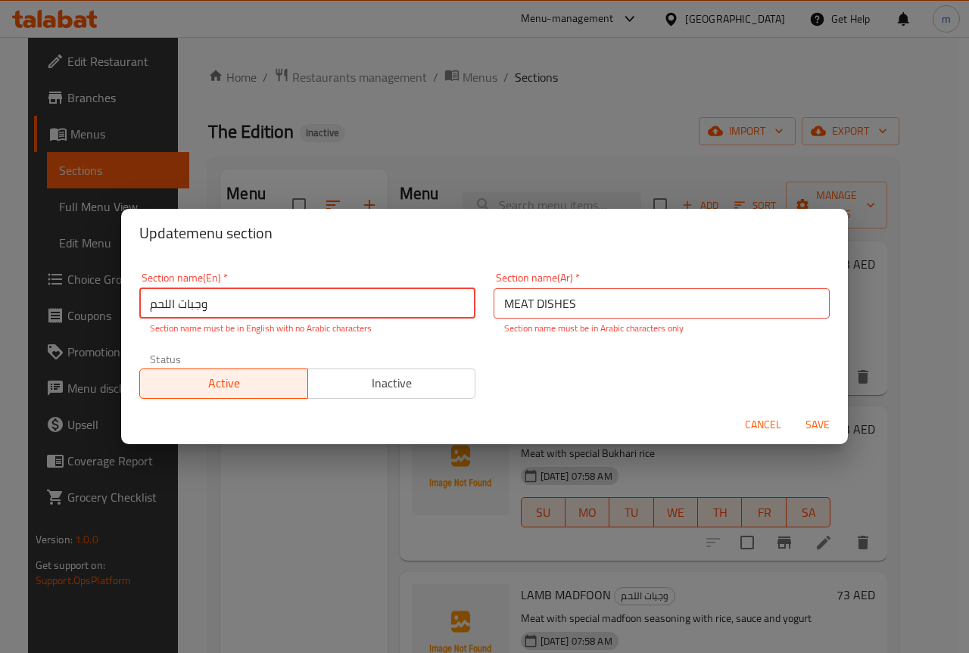
paste input "MEAT DISHES"
type input "وجبات اللحم MEAT DISHES"
click at [525, 310] on input "MEAT DISHES" at bounding box center [662, 303] width 336 height 30
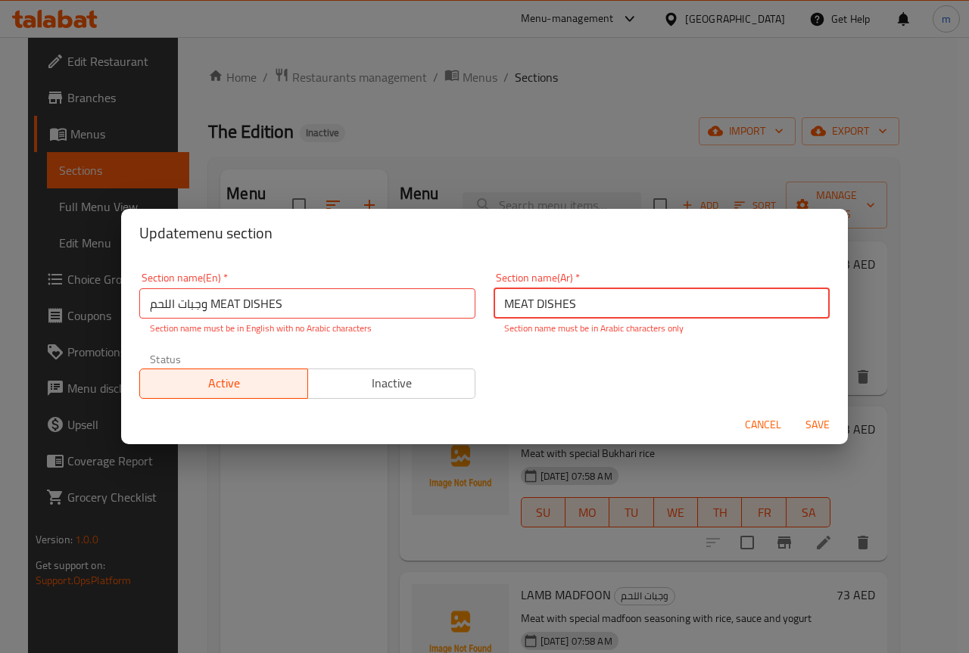
click at [525, 310] on input "MEAT DISHES" at bounding box center [662, 303] width 336 height 30
type input "وجبات اللحم"
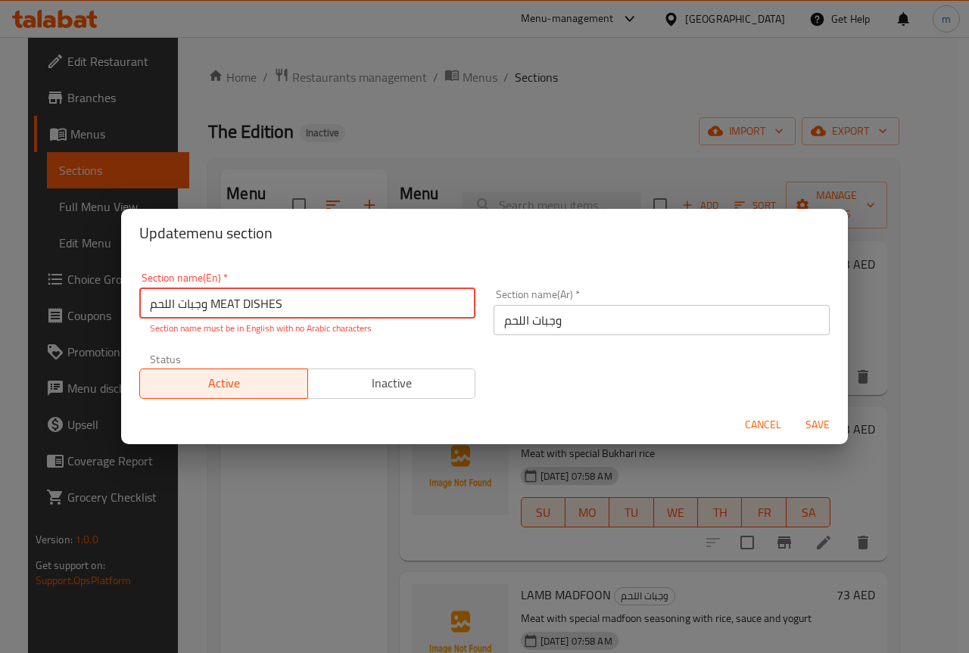
click at [205, 304] on input "وجبات اللحم MEAT DISHES" at bounding box center [307, 303] width 336 height 30
drag, startPoint x: 208, startPoint y: 304, endPoint x: 141, endPoint y: 304, distance: 67.4
click at [141, 304] on input "وجبات اللحم MEAT DISHES" at bounding box center [307, 303] width 336 height 30
type input "MEAT DISHES"
click at [806, 421] on span "Save" at bounding box center [817, 425] width 36 height 19
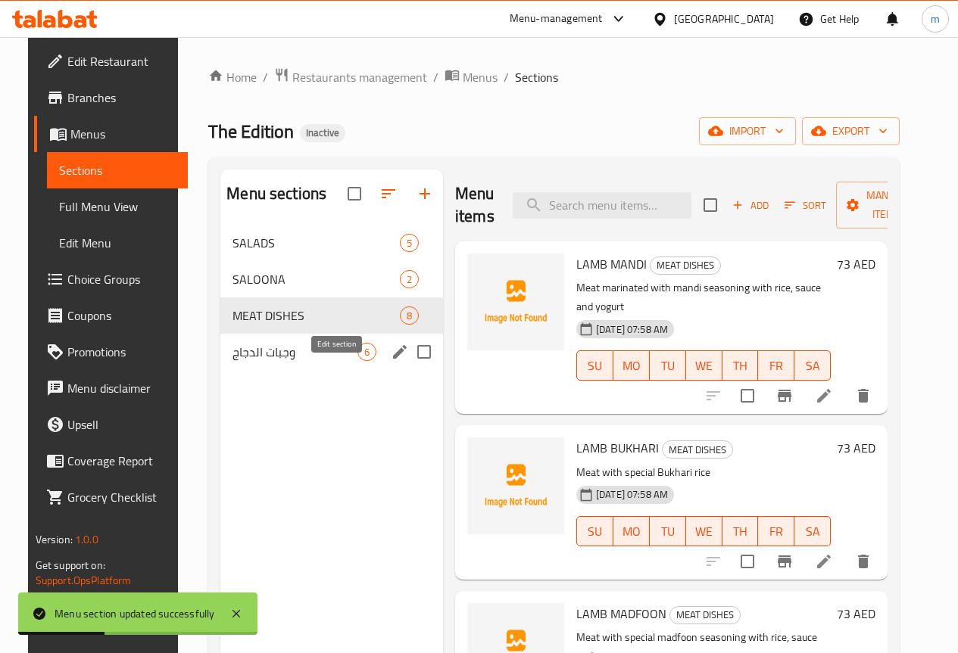
click at [391, 361] on icon "edit" at bounding box center [400, 352] width 18 height 18
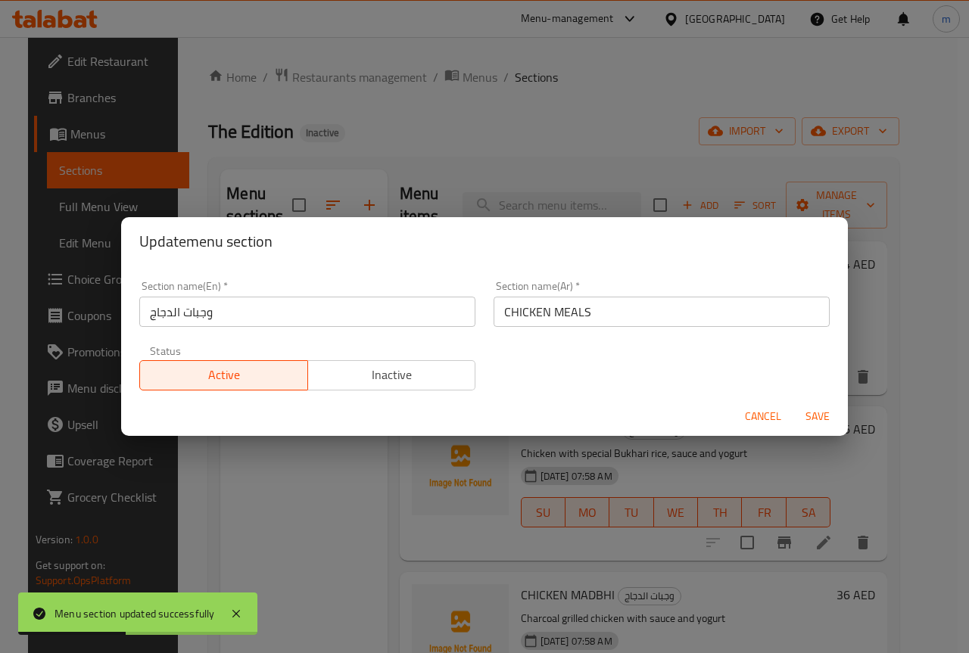
click at [586, 323] on input "CHICKEN MEALS" at bounding box center [662, 312] width 336 height 30
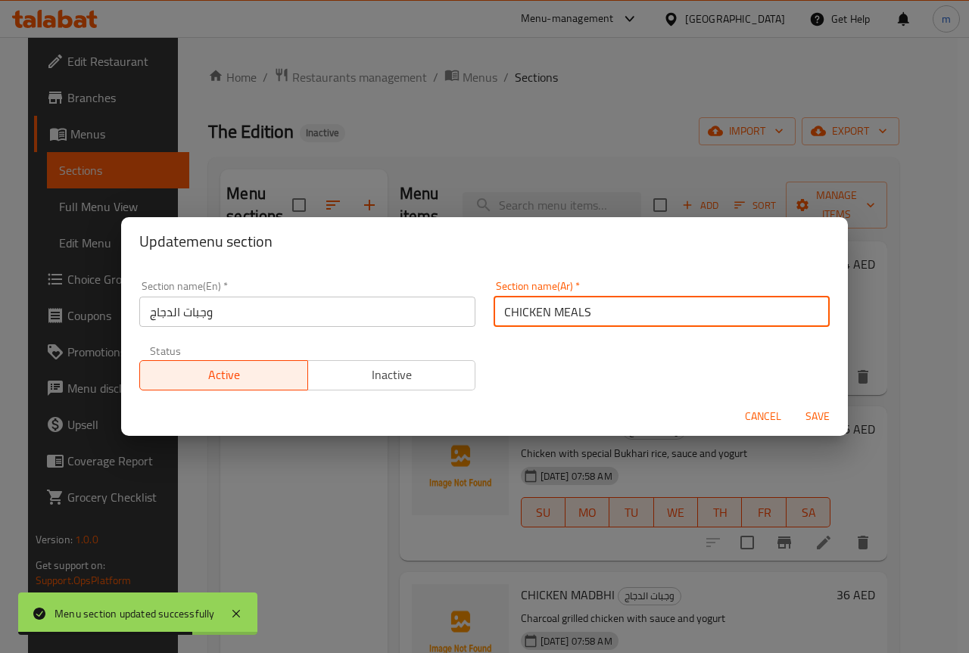
click at [384, 316] on input "وجبات الدجاج" at bounding box center [307, 312] width 336 height 30
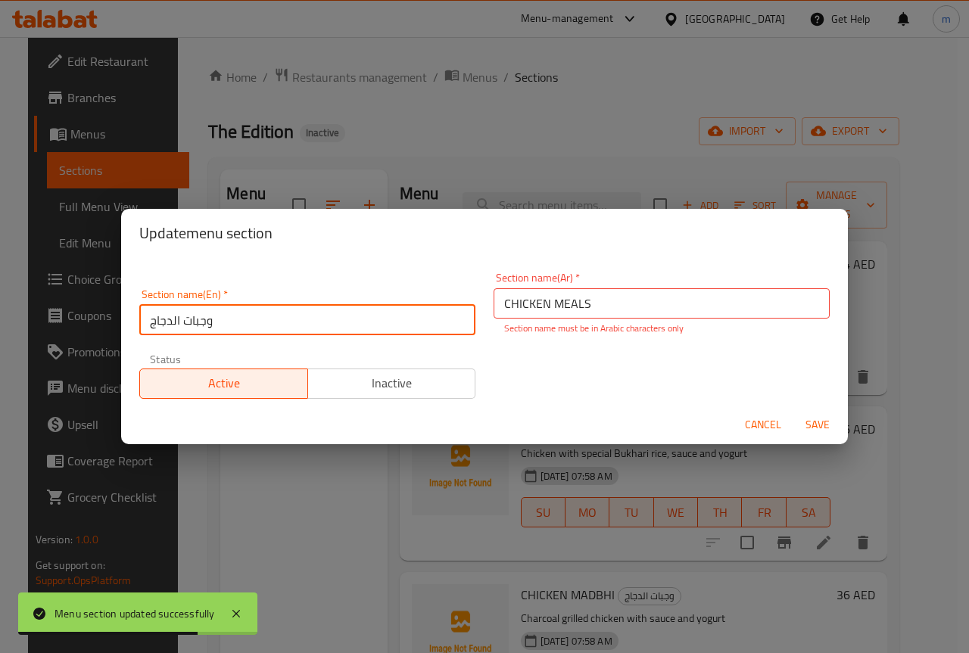
click at [384, 316] on input "وجبات الدجاج" at bounding box center [307, 320] width 336 height 30
paste input "CHICKEN MEALS"
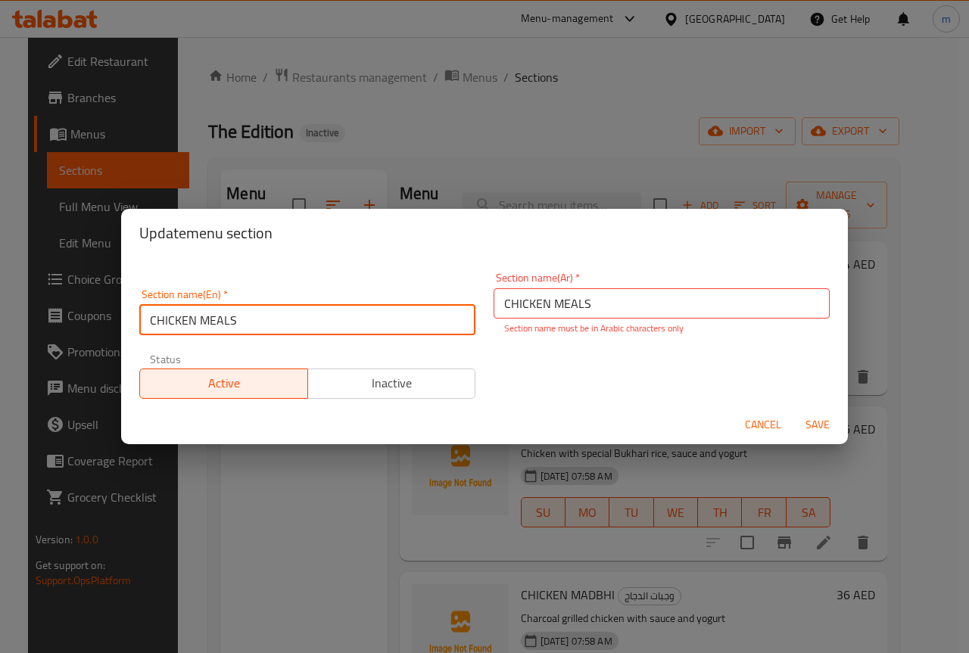
type input "CHICKEN MEALS"
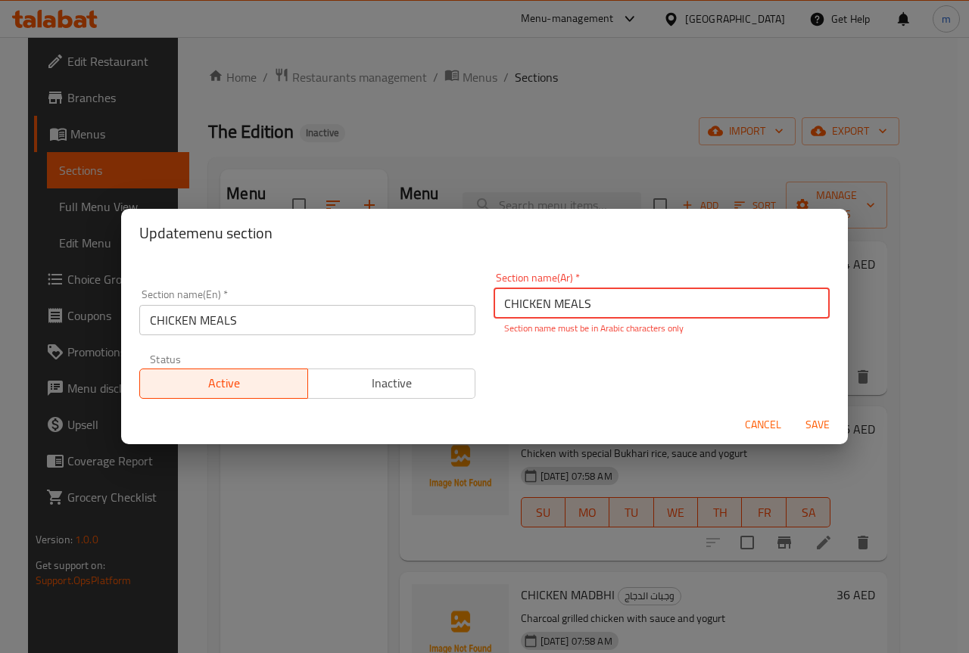
click at [518, 307] on input "CHICKEN MEALS" at bounding box center [662, 303] width 336 height 30
type input "وجبات الفراخ"
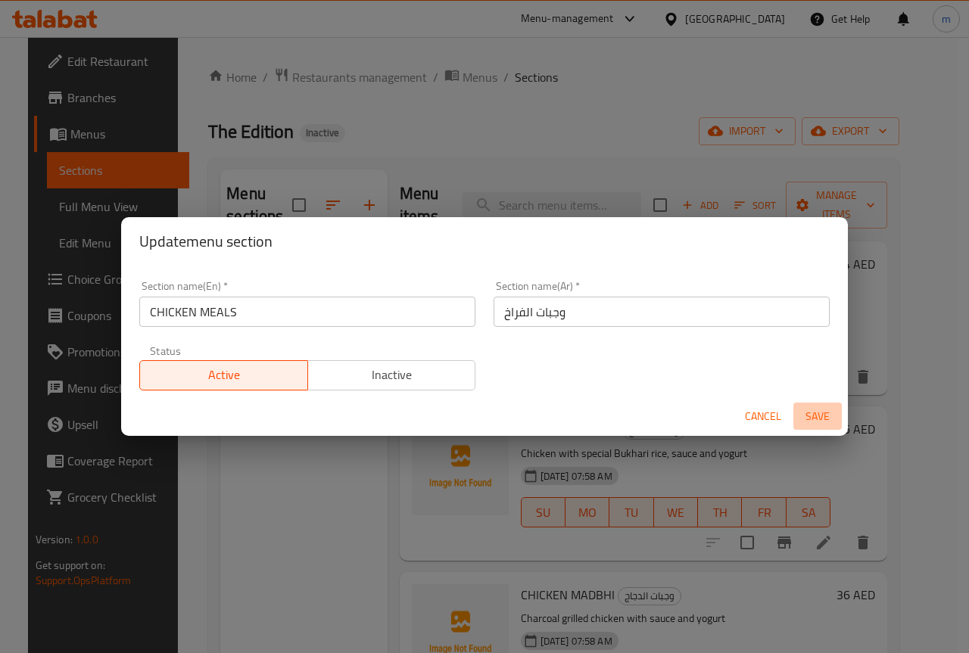
click at [817, 420] on span "Save" at bounding box center [817, 416] width 36 height 19
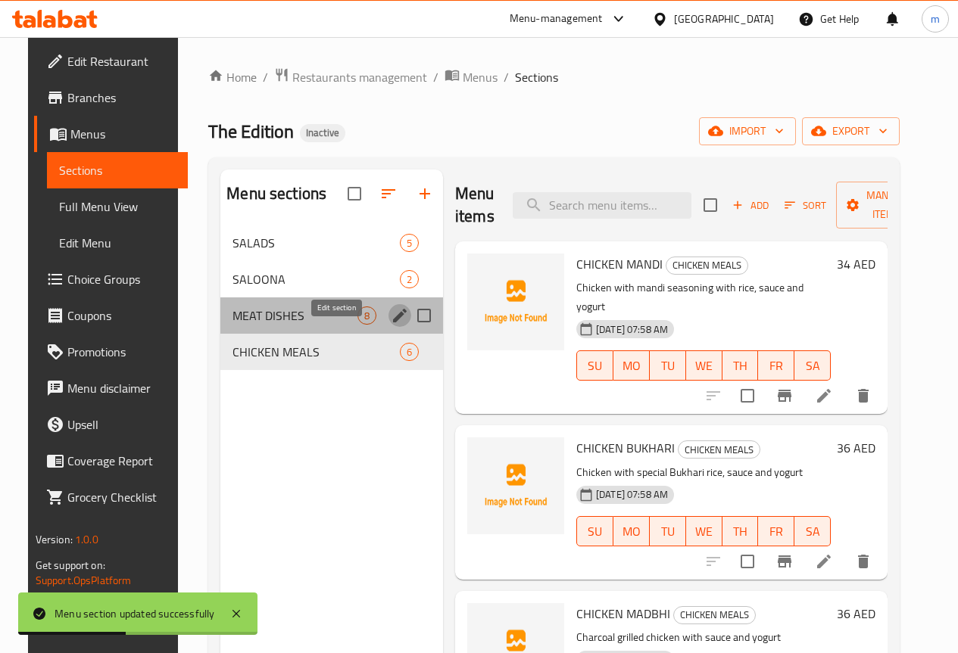
click at [393, 323] on icon "edit" at bounding box center [400, 316] width 14 height 14
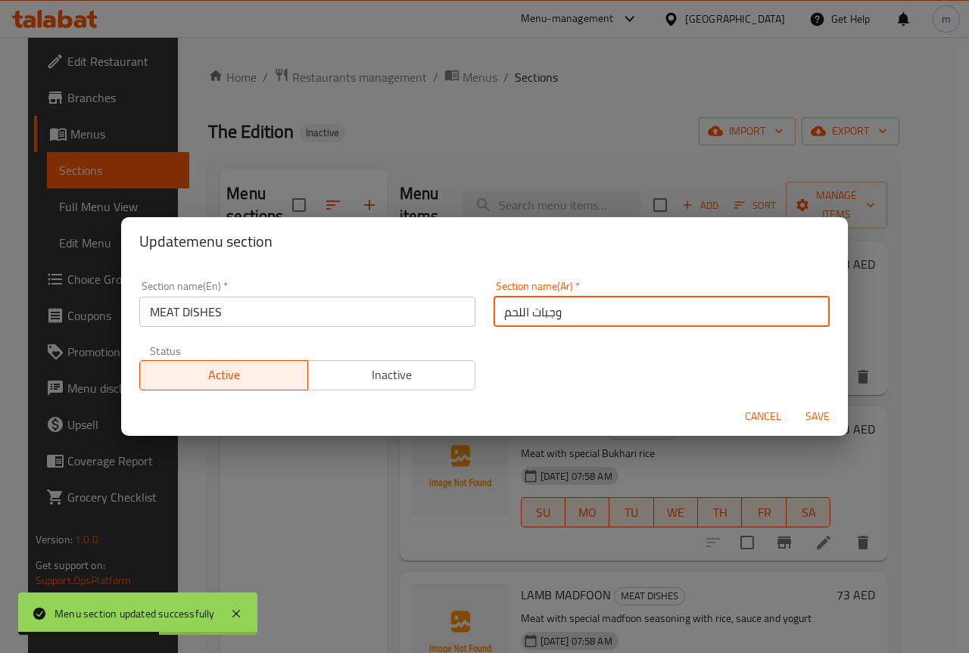
drag, startPoint x: 531, startPoint y: 313, endPoint x: 600, endPoint y: 313, distance: 68.9
click at [600, 313] on input "وجبات اللحم" at bounding box center [662, 312] width 336 height 30
click at [547, 311] on input "وجبات اللحم" at bounding box center [662, 312] width 336 height 30
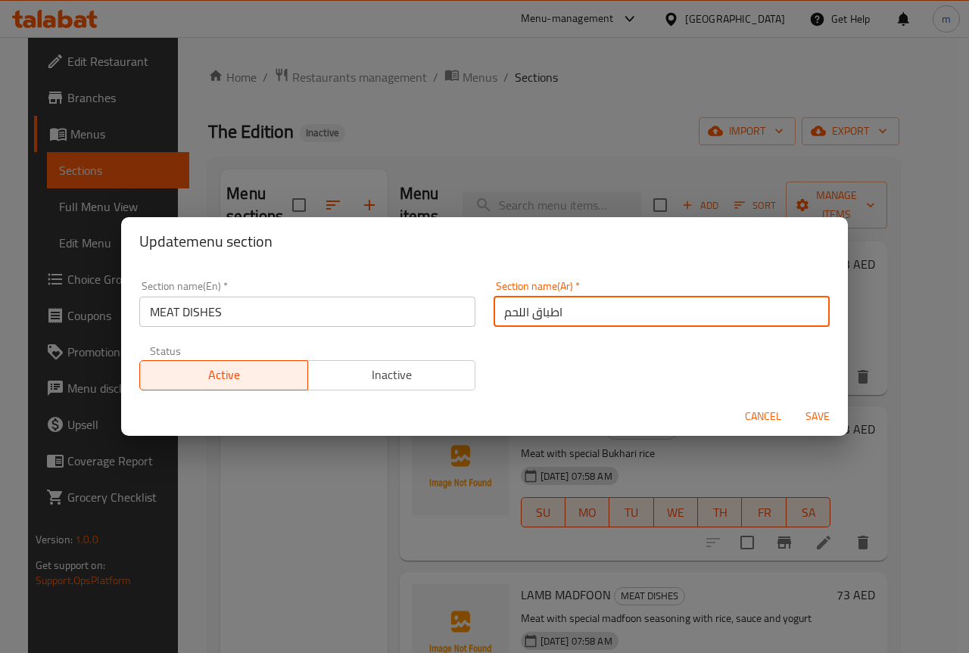
type input "اطباق اللحم"
click at [818, 418] on span "Save" at bounding box center [817, 416] width 36 height 19
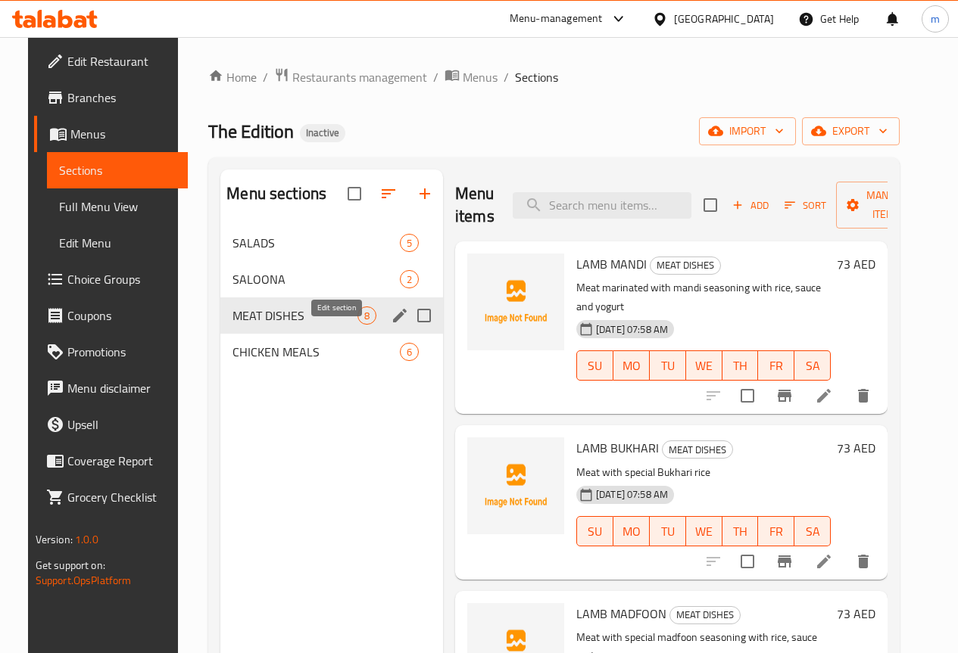
drag, startPoint x: 329, startPoint y: 354, endPoint x: 334, endPoint y: 338, distance: 17.5
click at [391, 325] on icon "edit" at bounding box center [400, 316] width 18 height 18
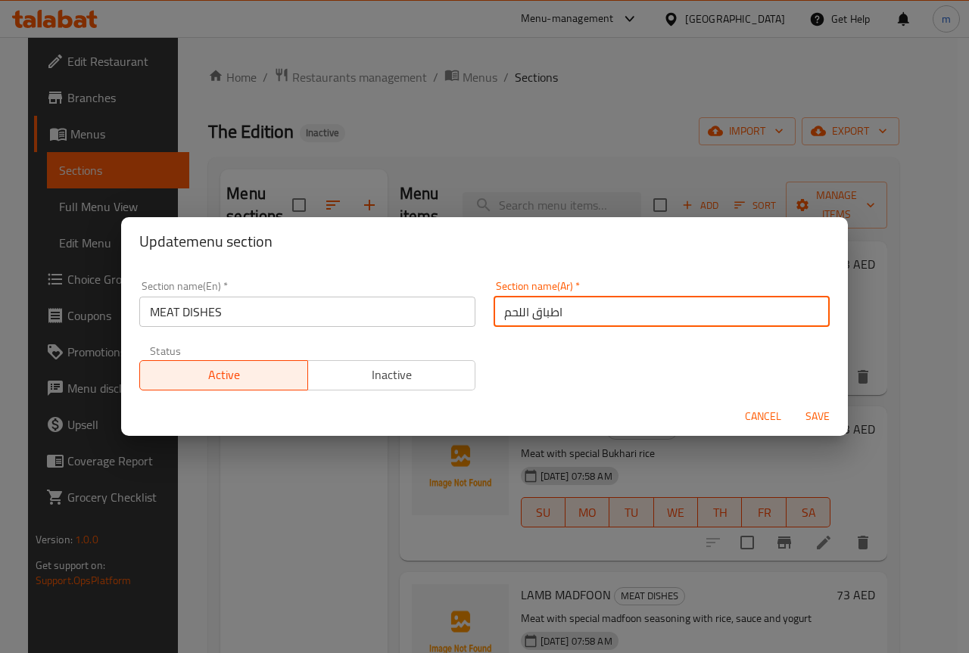
drag, startPoint x: 530, startPoint y: 306, endPoint x: 574, endPoint y: 306, distance: 43.9
click at [574, 306] on input "اطباق اللحم" at bounding box center [662, 312] width 336 height 30
click at [594, 307] on input "اطباق اللحم" at bounding box center [662, 312] width 336 height 30
click at [761, 418] on span "Cancel" at bounding box center [763, 416] width 36 height 19
